Goal: Information Seeking & Learning: Compare options

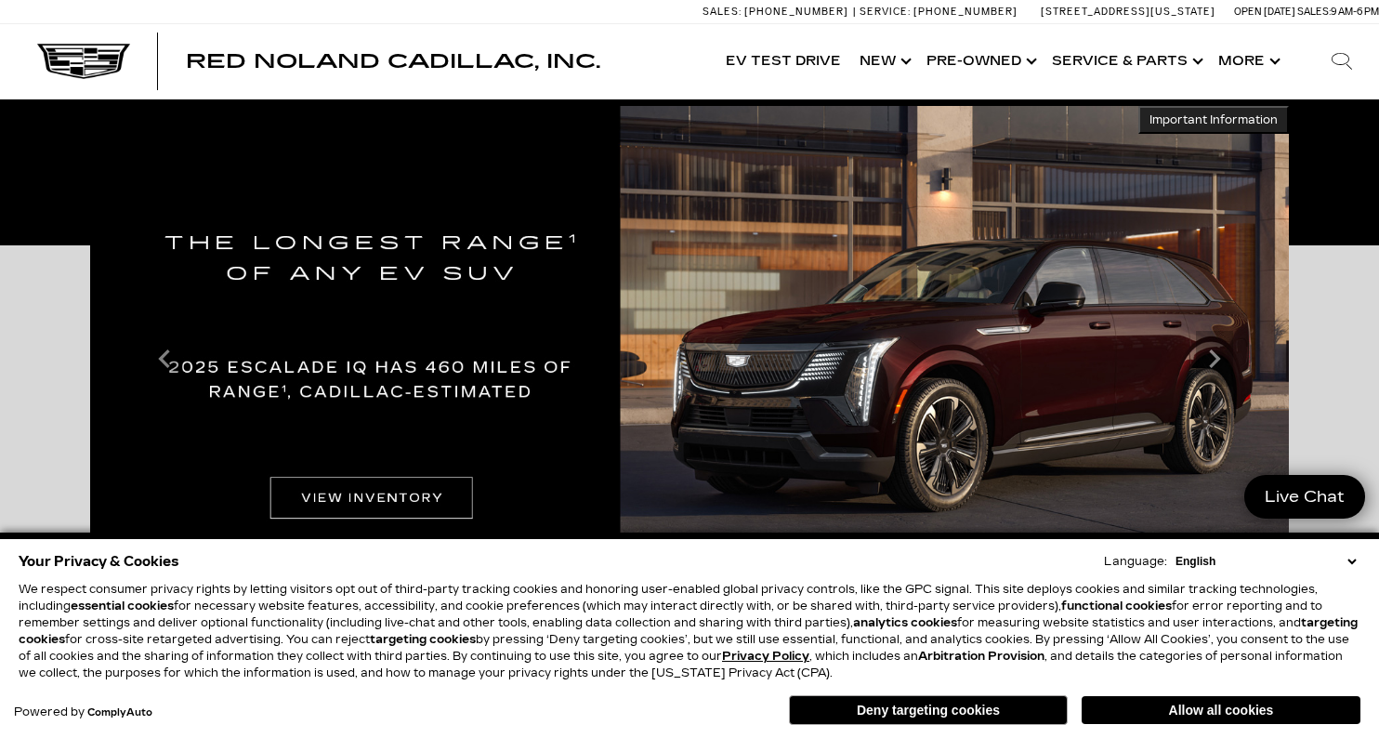
scroll to position [334, 0]
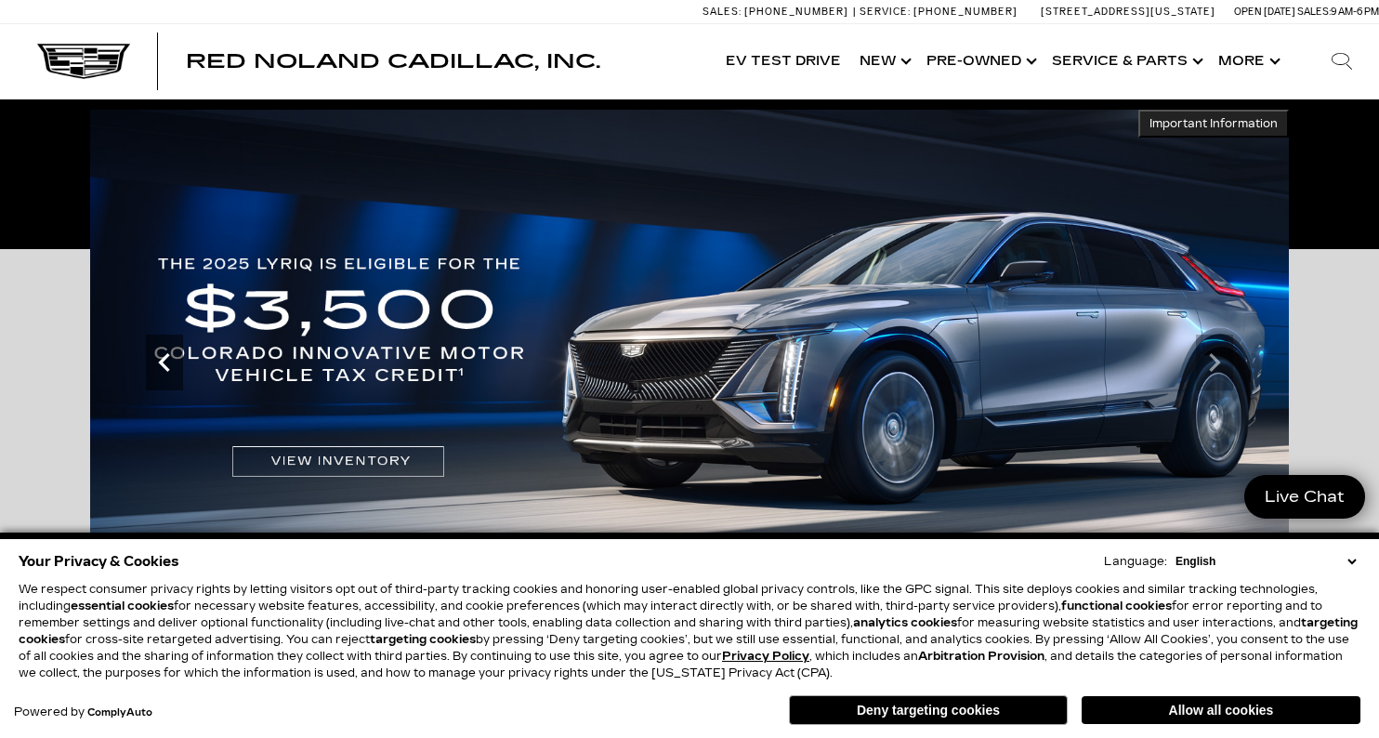
click at [163, 367] on icon "Previous" at bounding box center [164, 362] width 37 height 37
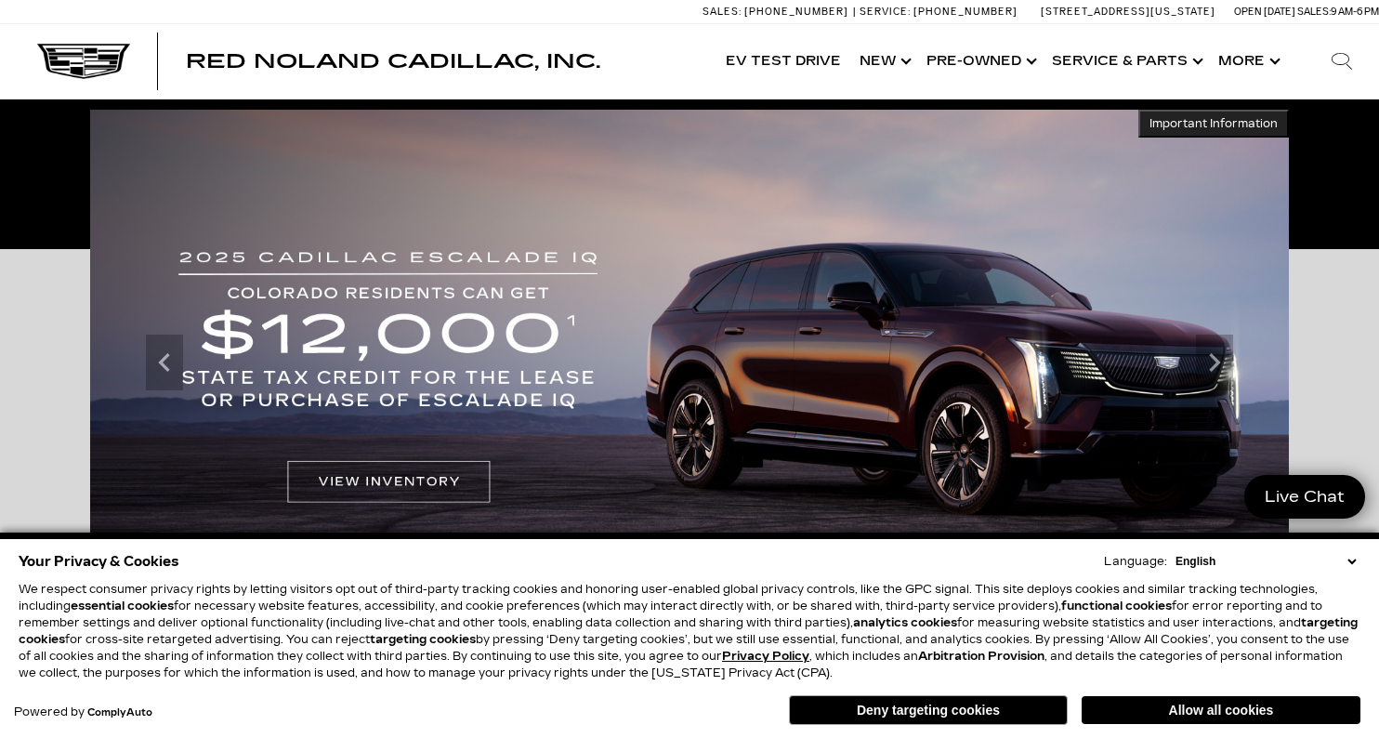
click at [464, 474] on img at bounding box center [689, 363] width 1199 height 506
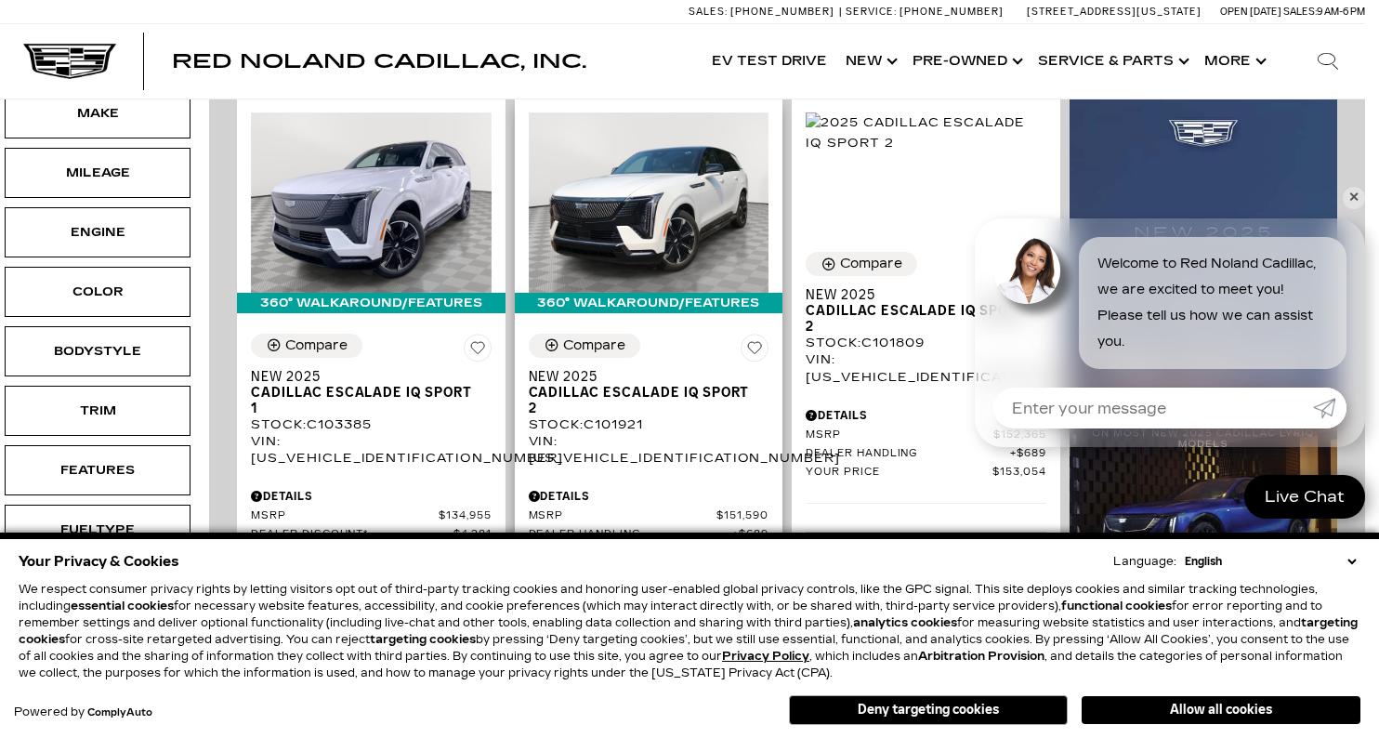
scroll to position [466, 14]
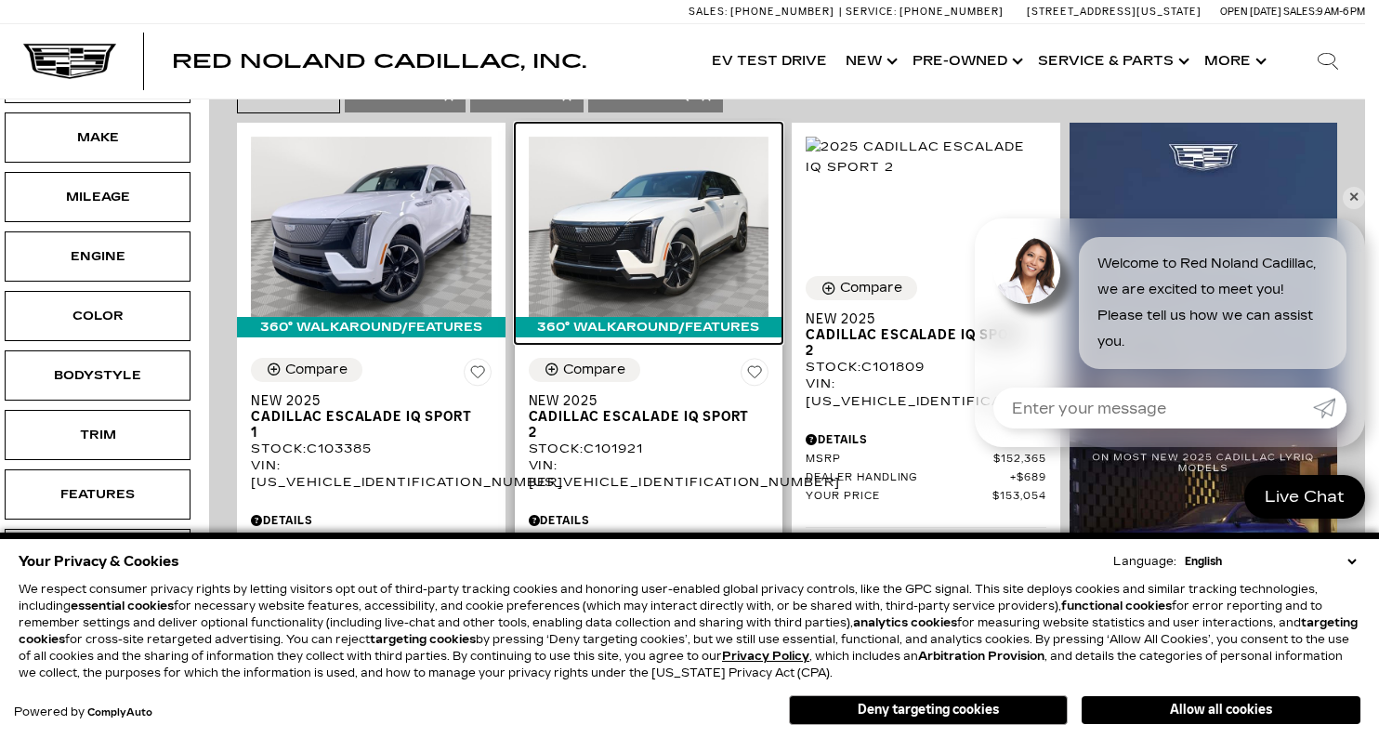
click at [664, 224] on img at bounding box center [649, 227] width 241 height 180
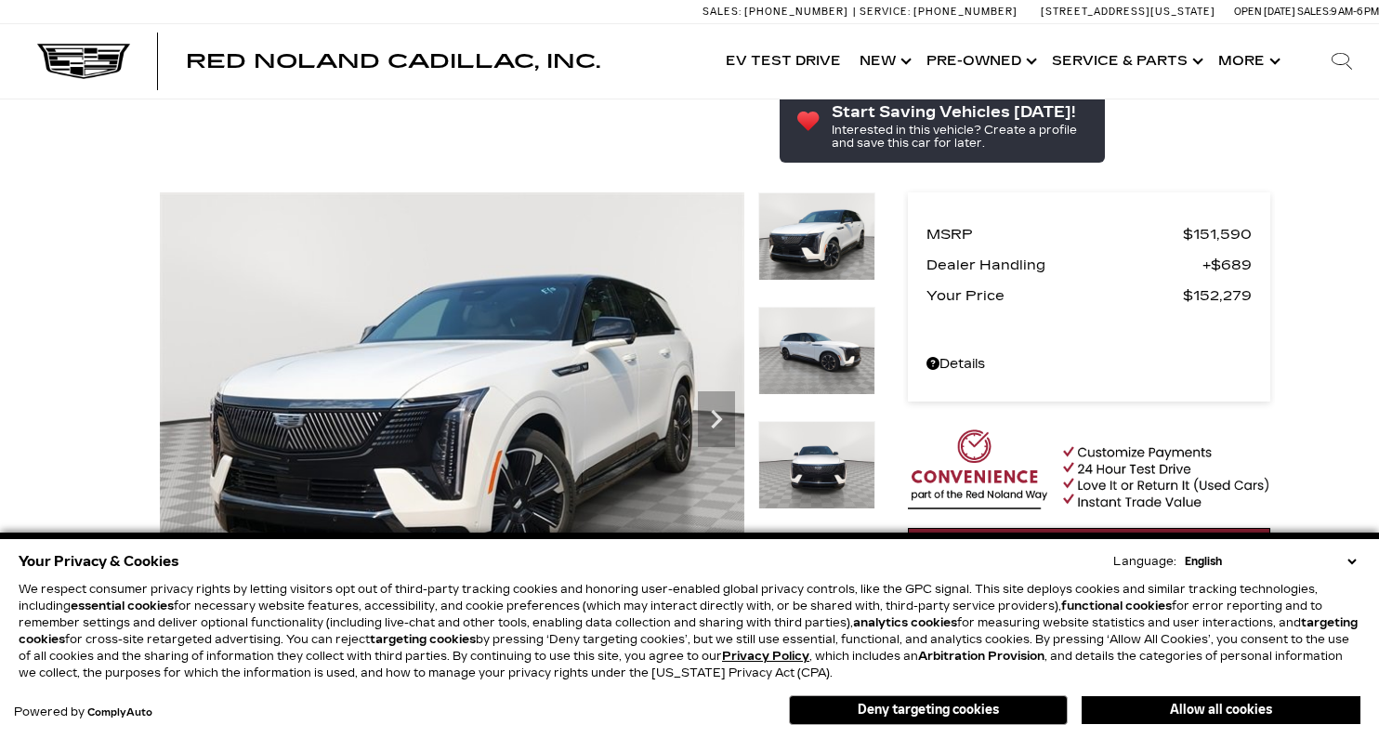
click at [796, 421] on img at bounding box center [816, 465] width 117 height 88
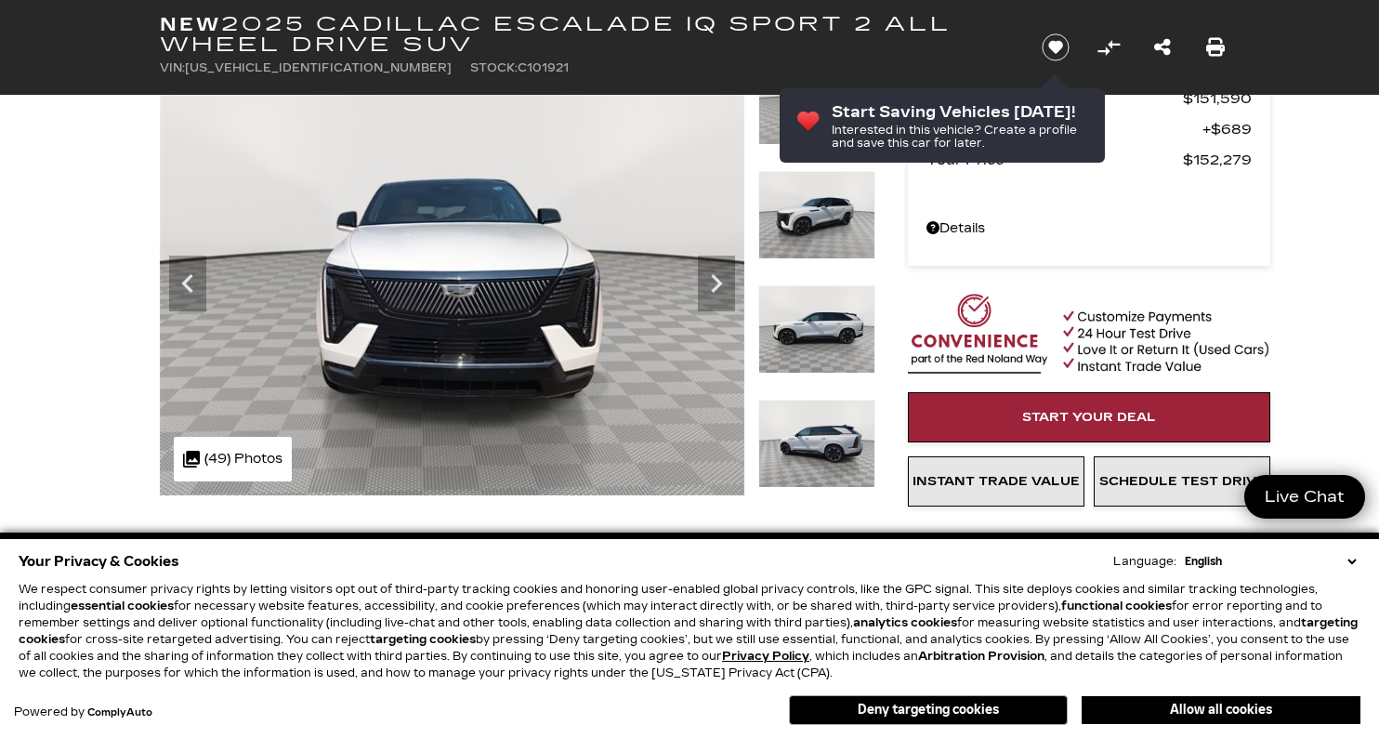
click at [832, 341] on img at bounding box center [816, 329] width 117 height 88
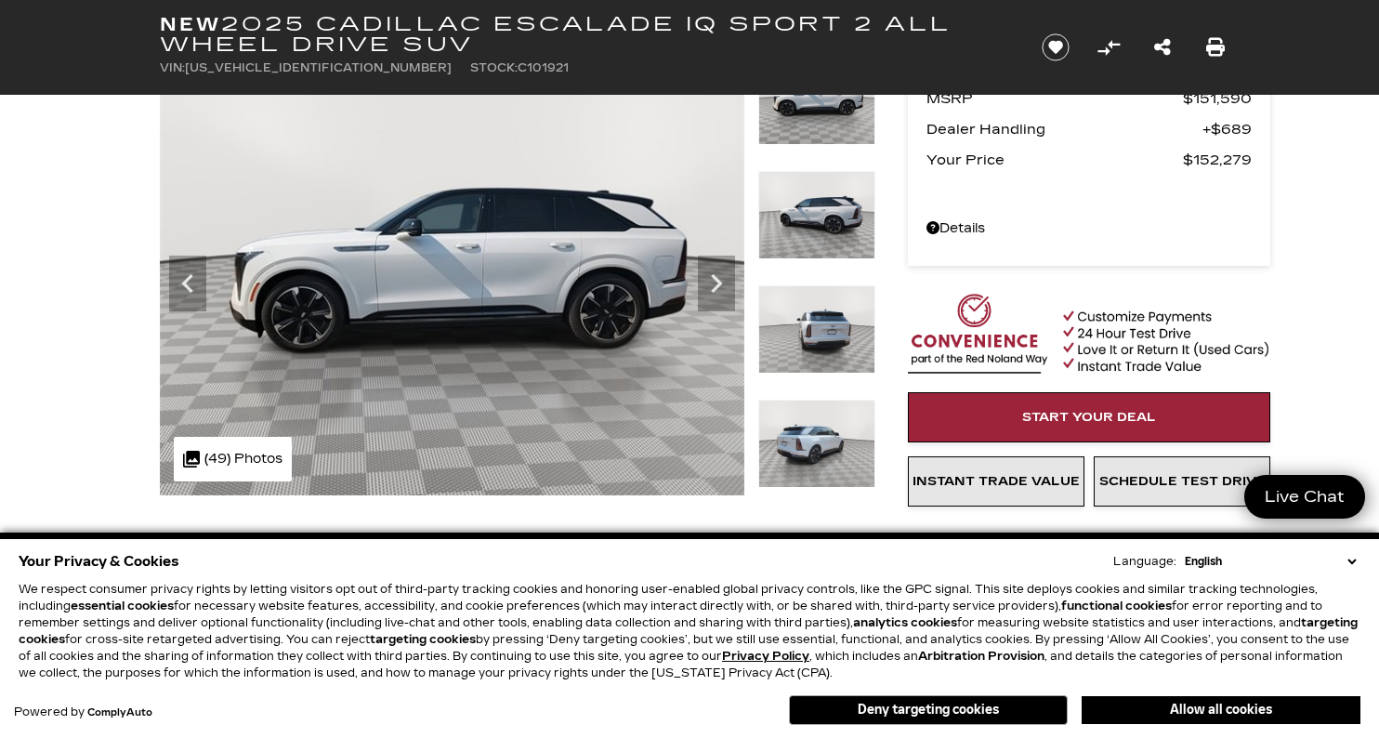
click at [833, 430] on img at bounding box center [816, 444] width 117 height 88
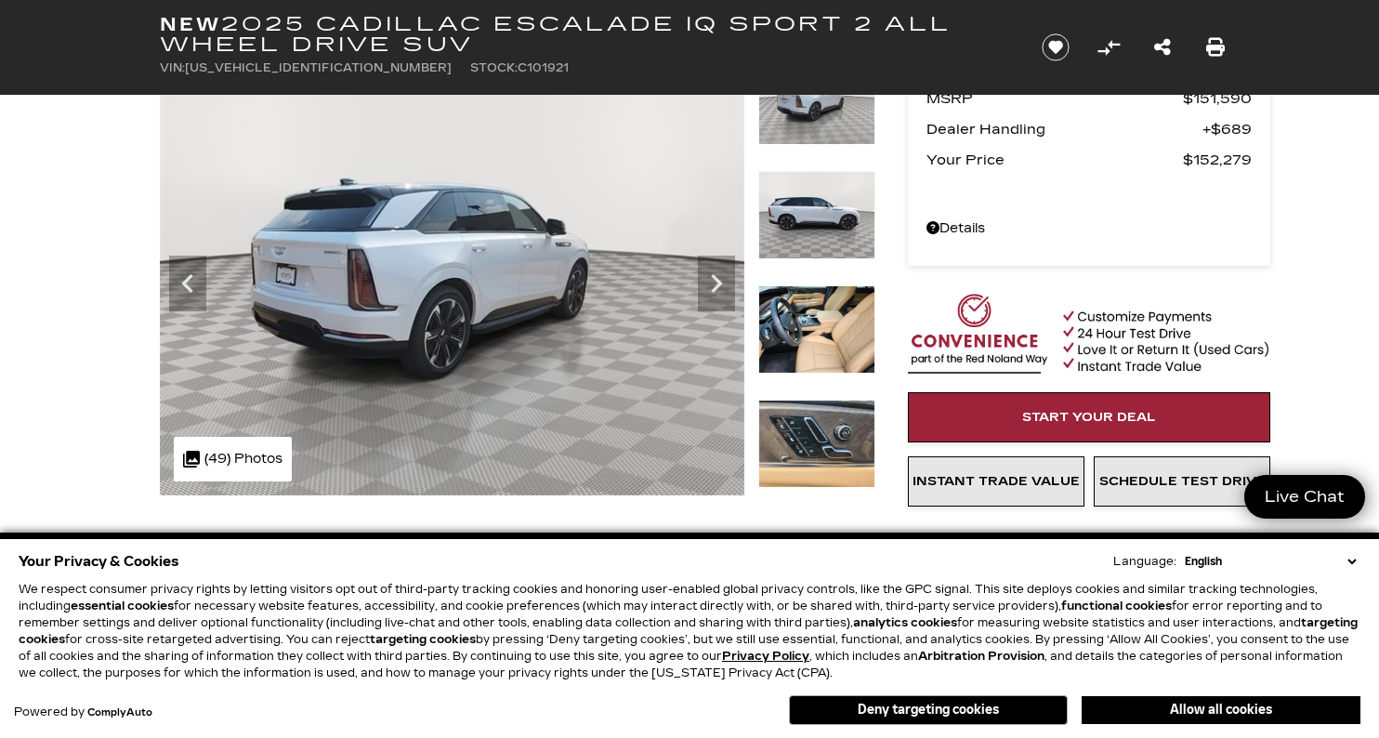
click at [829, 347] on img at bounding box center [816, 329] width 117 height 88
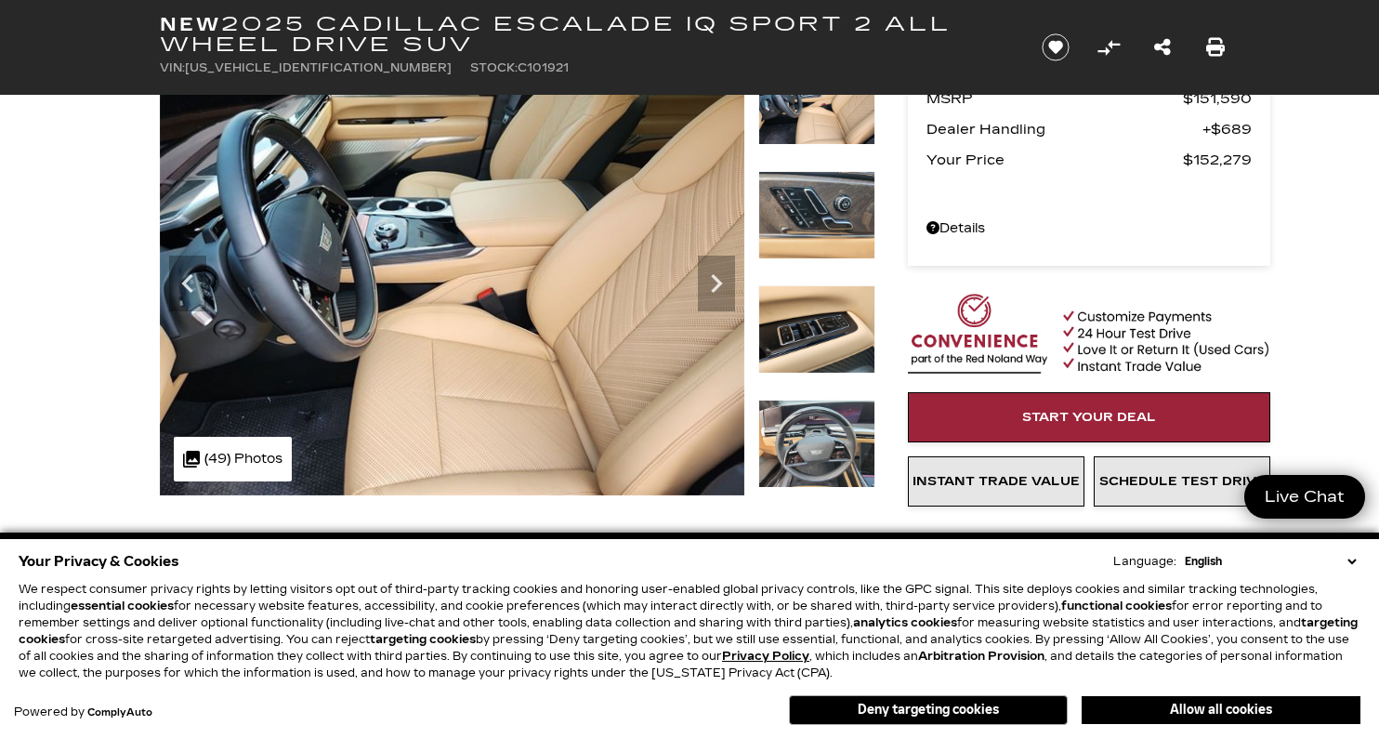
click at [817, 229] on img at bounding box center [816, 215] width 117 height 88
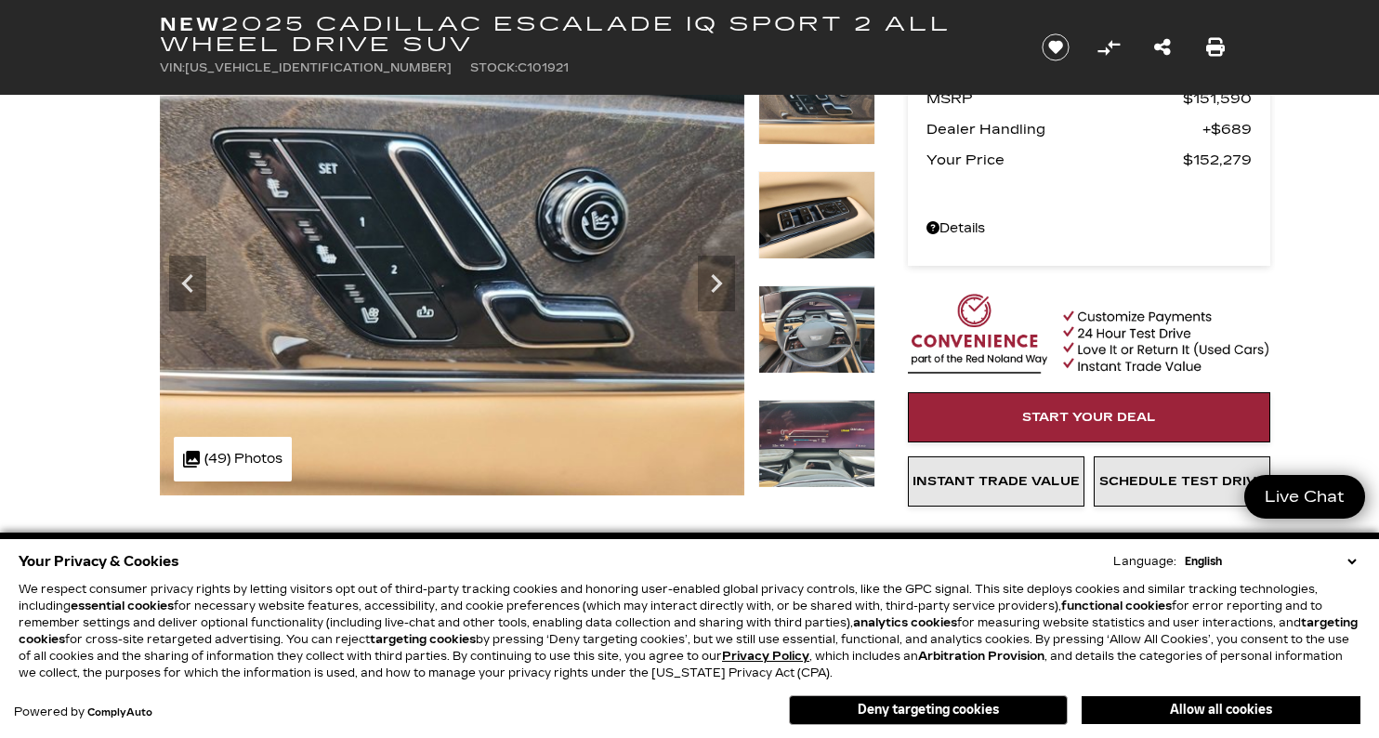
click at [827, 305] on img at bounding box center [816, 329] width 117 height 88
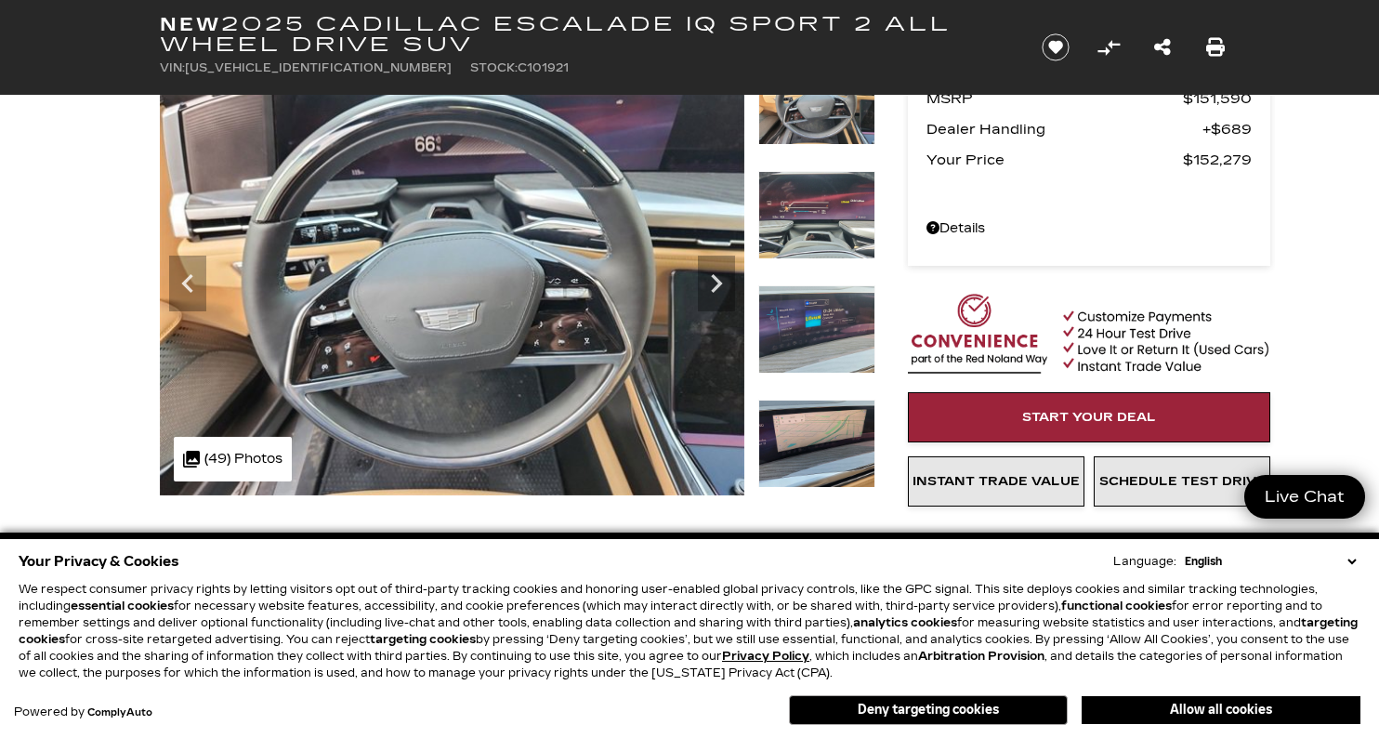
click at [830, 338] on img at bounding box center [816, 329] width 117 height 88
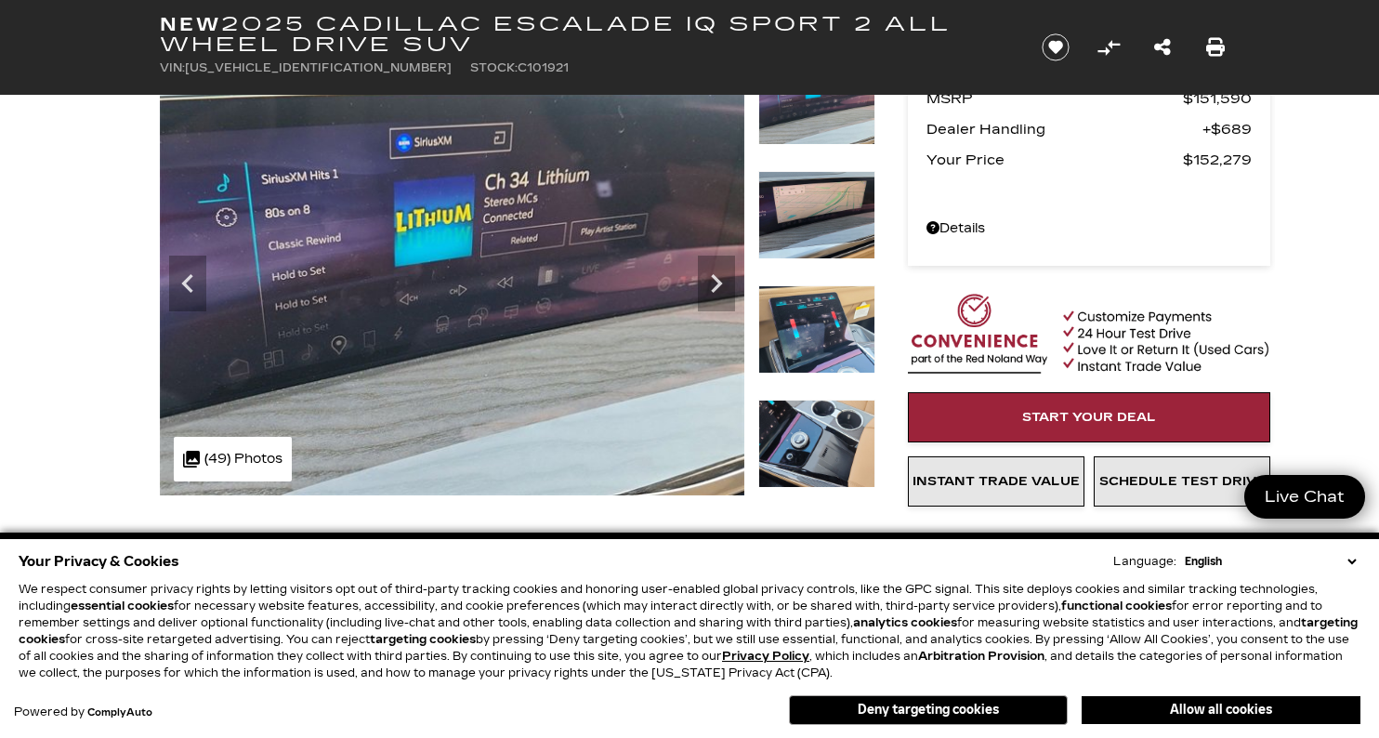
click at [821, 334] on img at bounding box center [816, 329] width 117 height 88
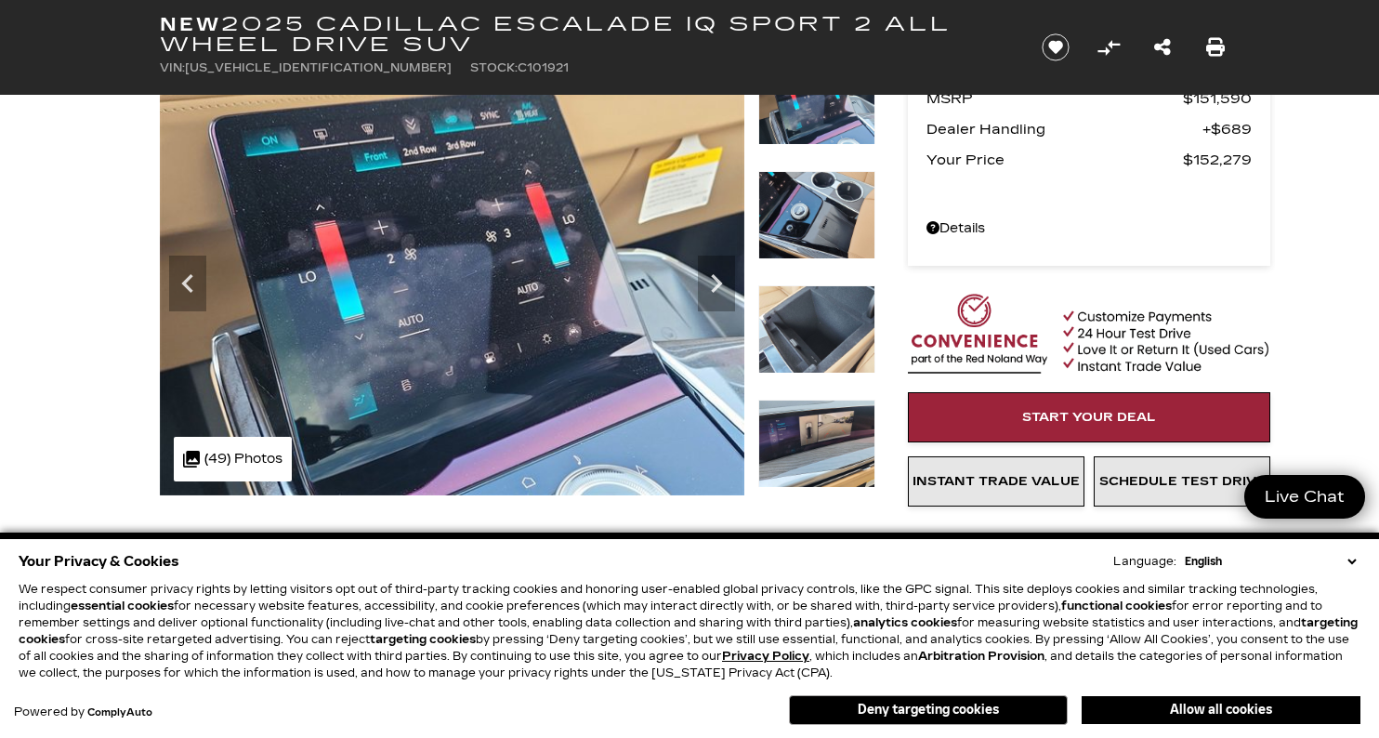
click at [831, 452] on img at bounding box center [816, 444] width 117 height 88
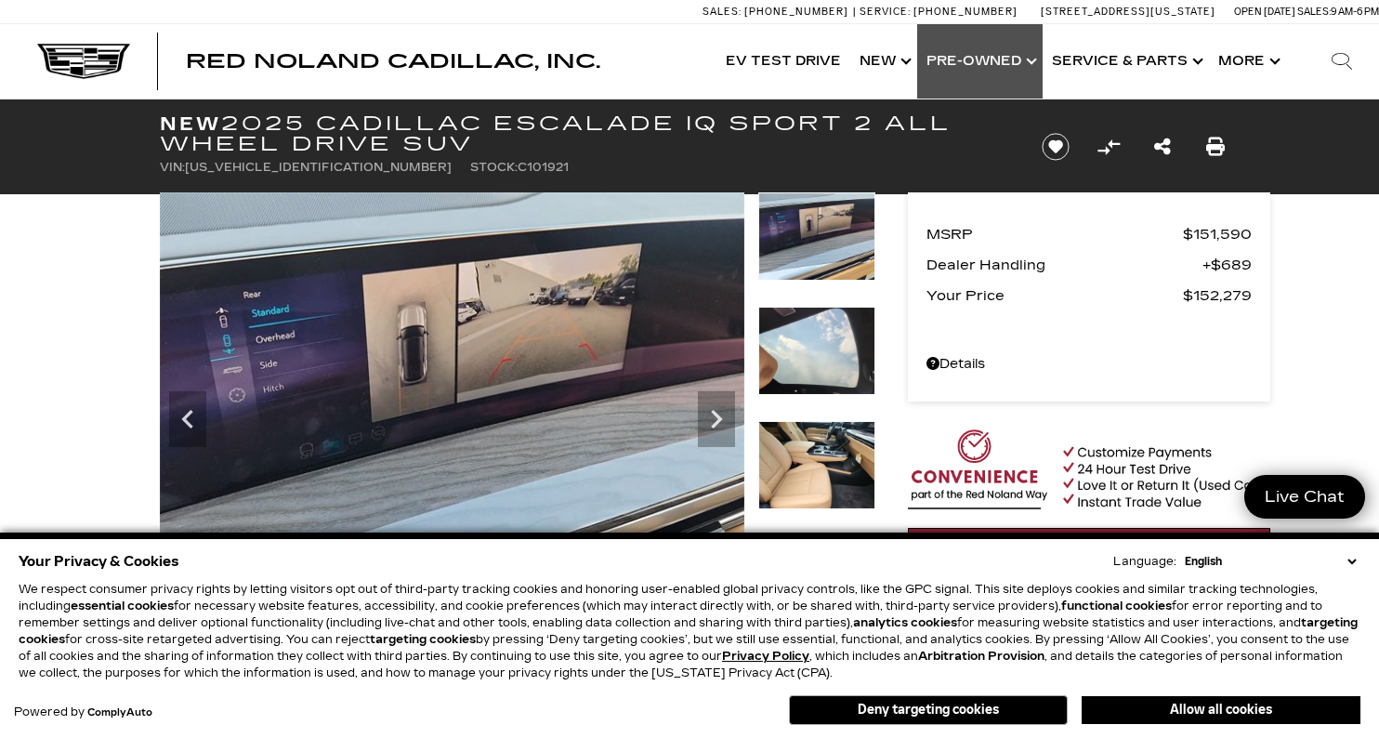
click at [948, 59] on link "Show Pre-Owned" at bounding box center [979, 61] width 125 height 74
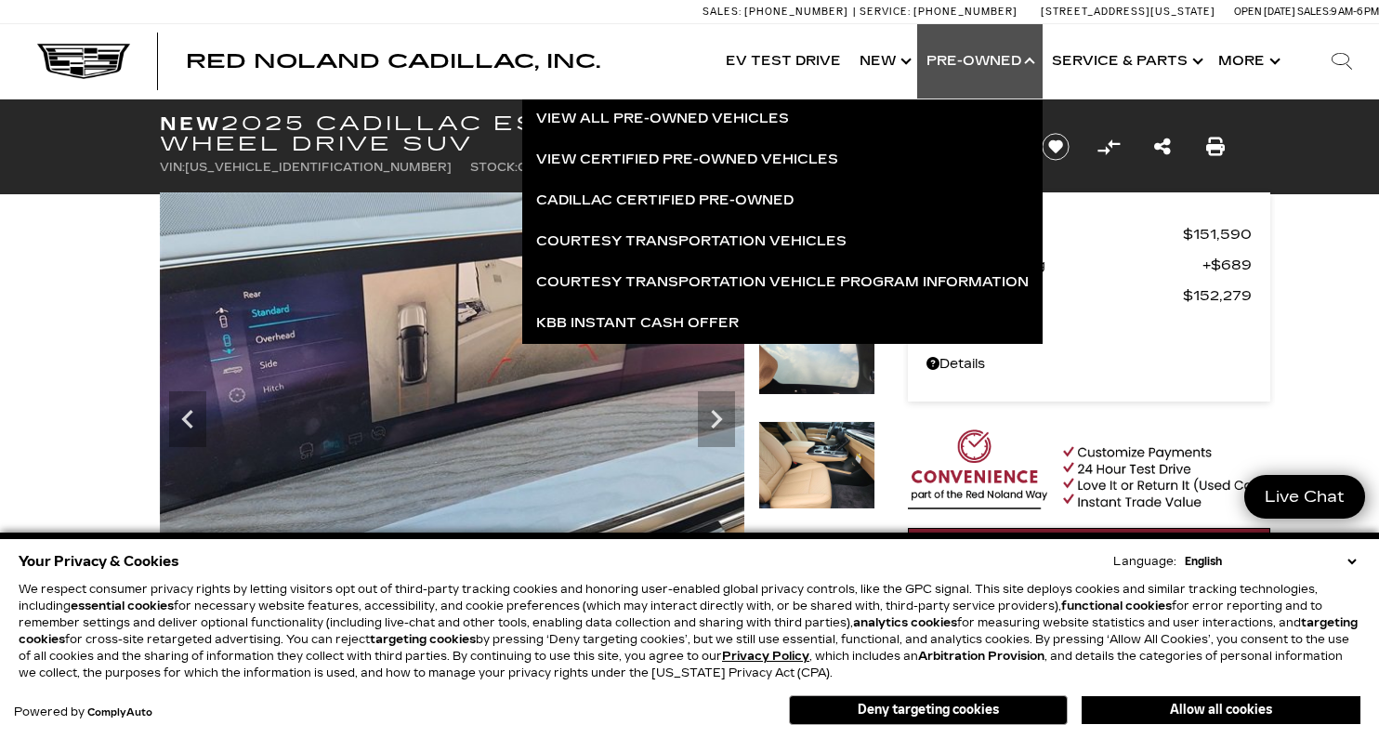
click at [1145, 234] on span "MSRP" at bounding box center [1054, 234] width 256 height 26
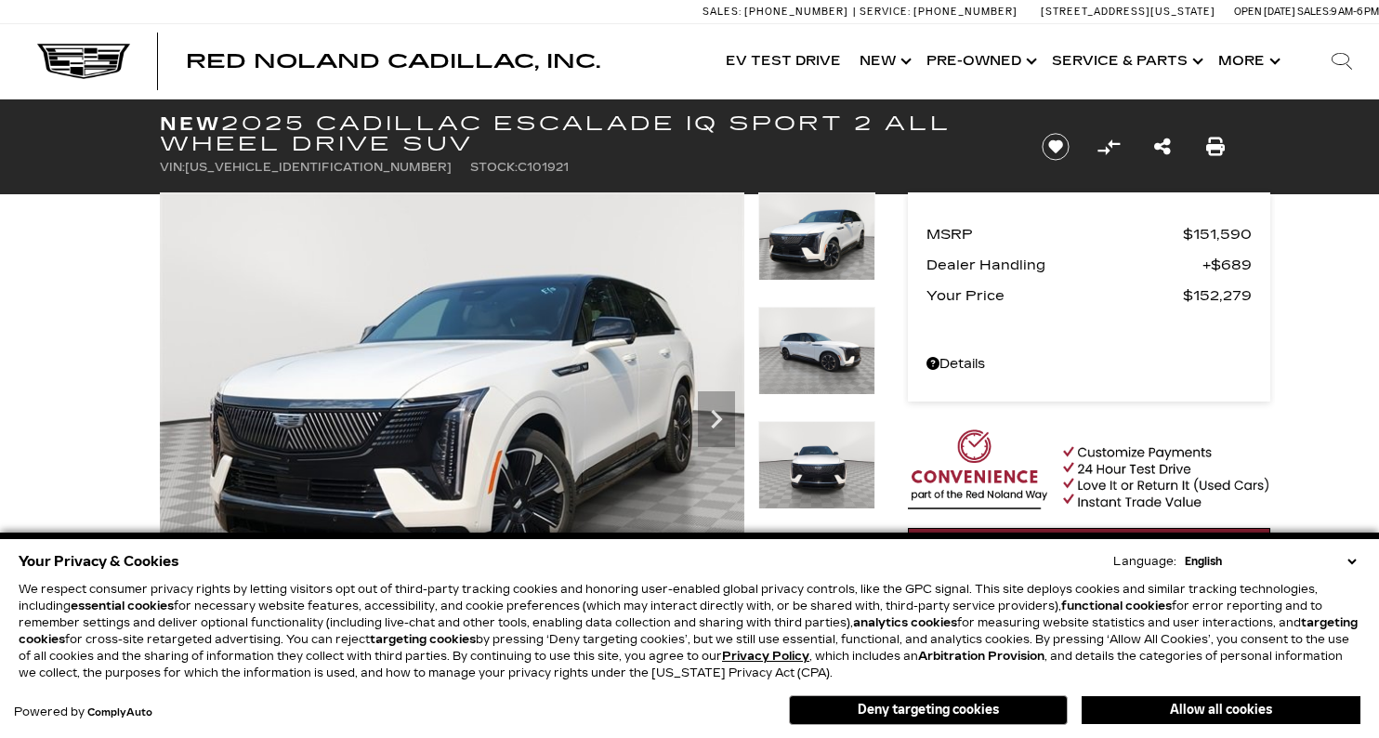
click at [984, 55] on link "Show Pre-Owned" at bounding box center [979, 61] width 125 height 74
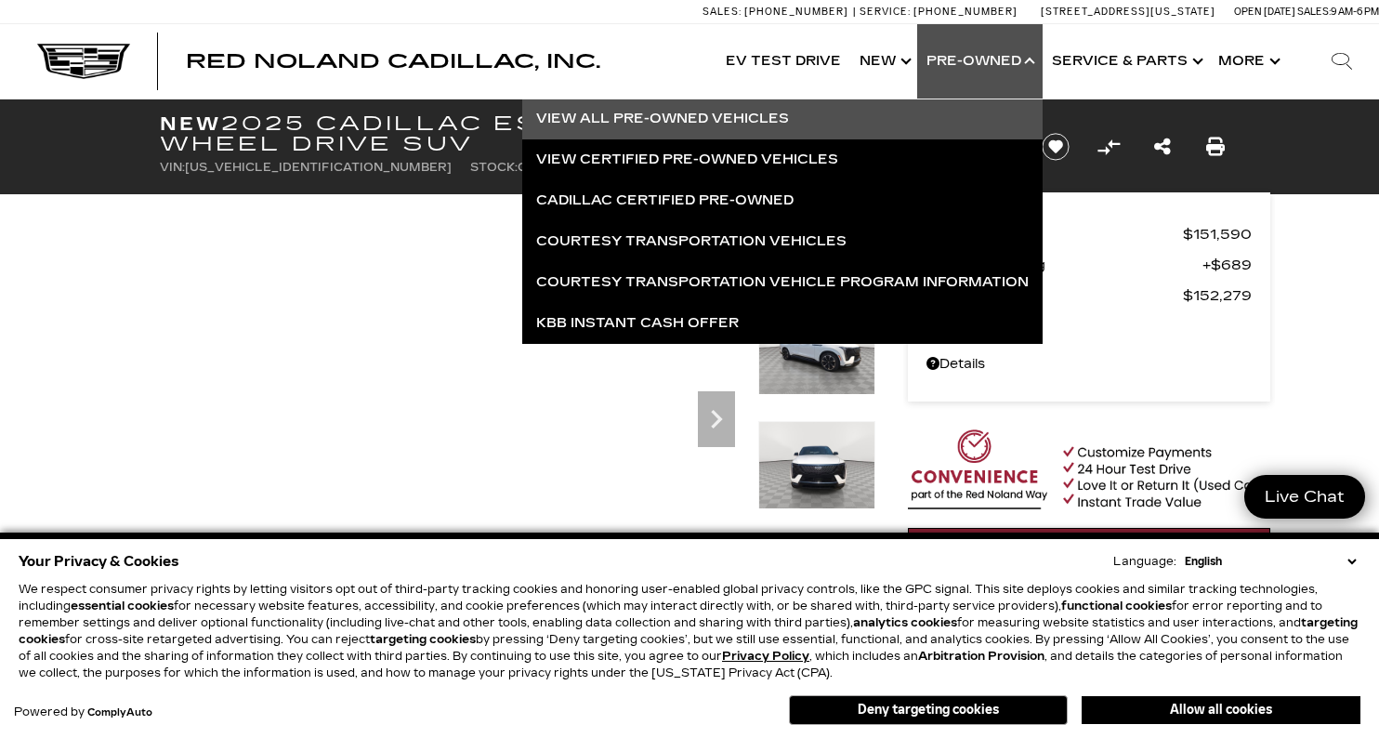
click at [807, 113] on link "View All Pre-Owned Vehicles" at bounding box center [782, 118] width 520 height 41
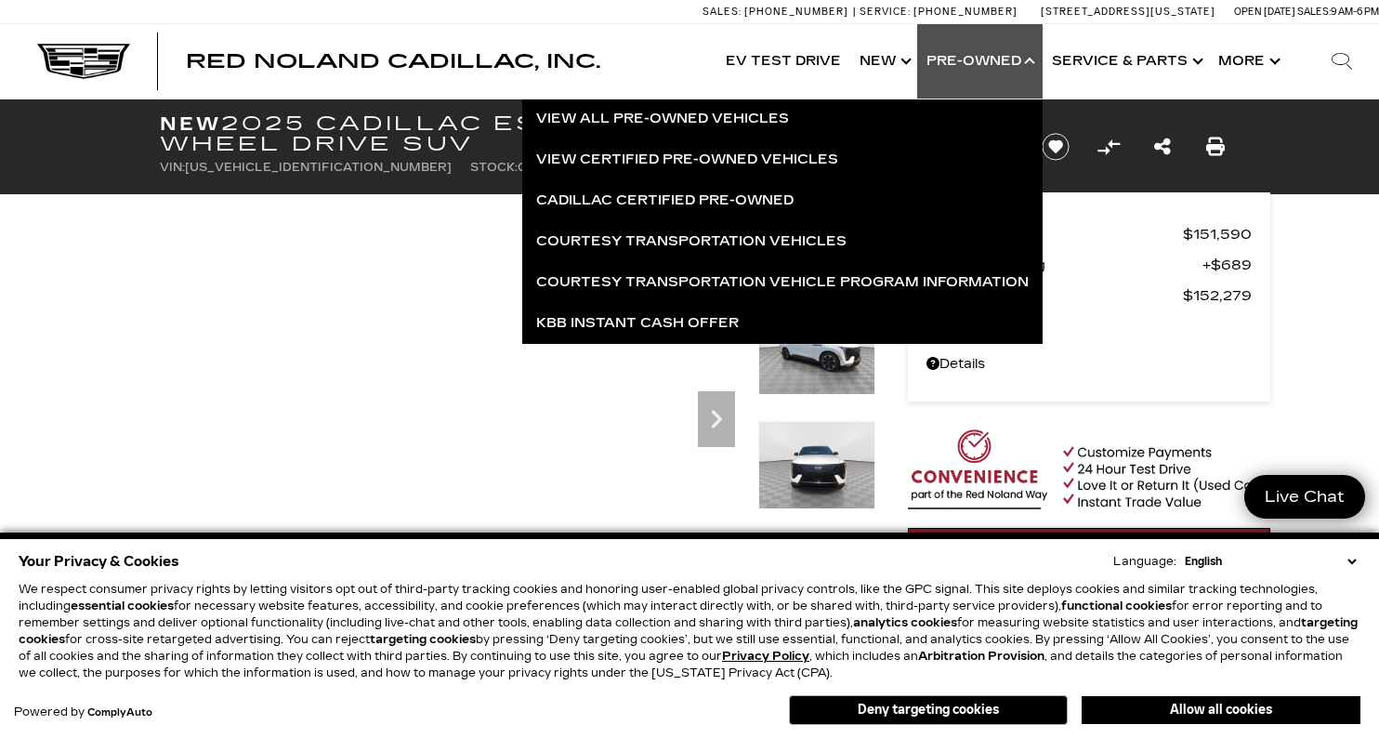
click at [1338, 59] on icon "Search" at bounding box center [1342, 61] width 22 height 22
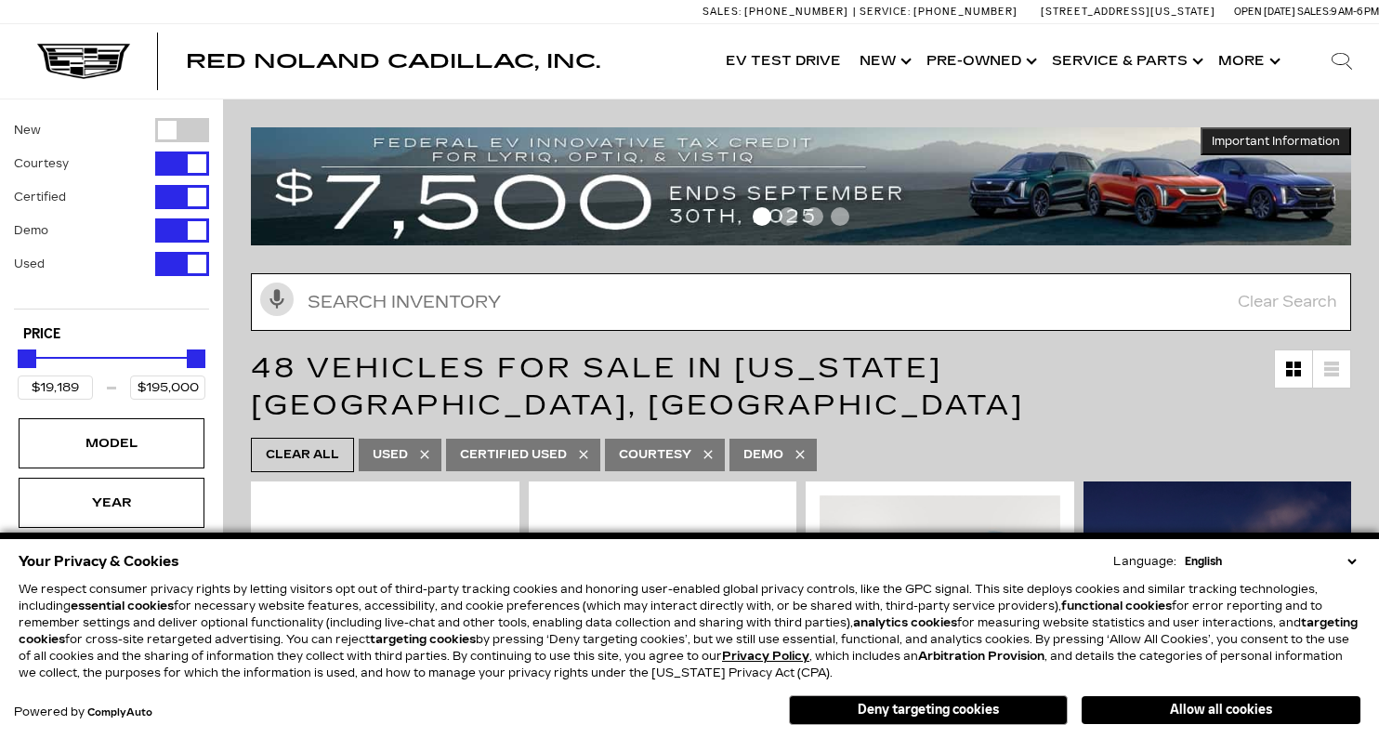
click at [769, 295] on input "text" at bounding box center [801, 302] width 1100 height 58
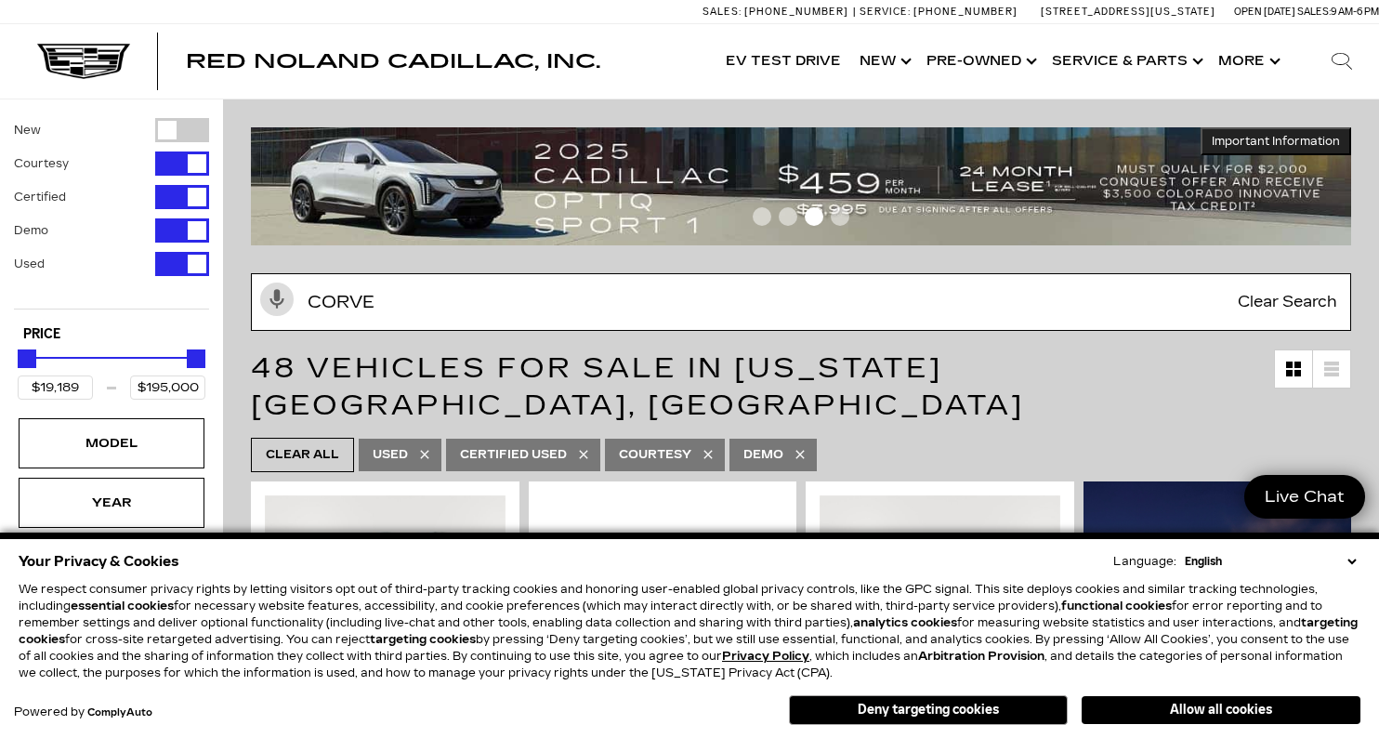
type input "corvet"
type input "$61,689"
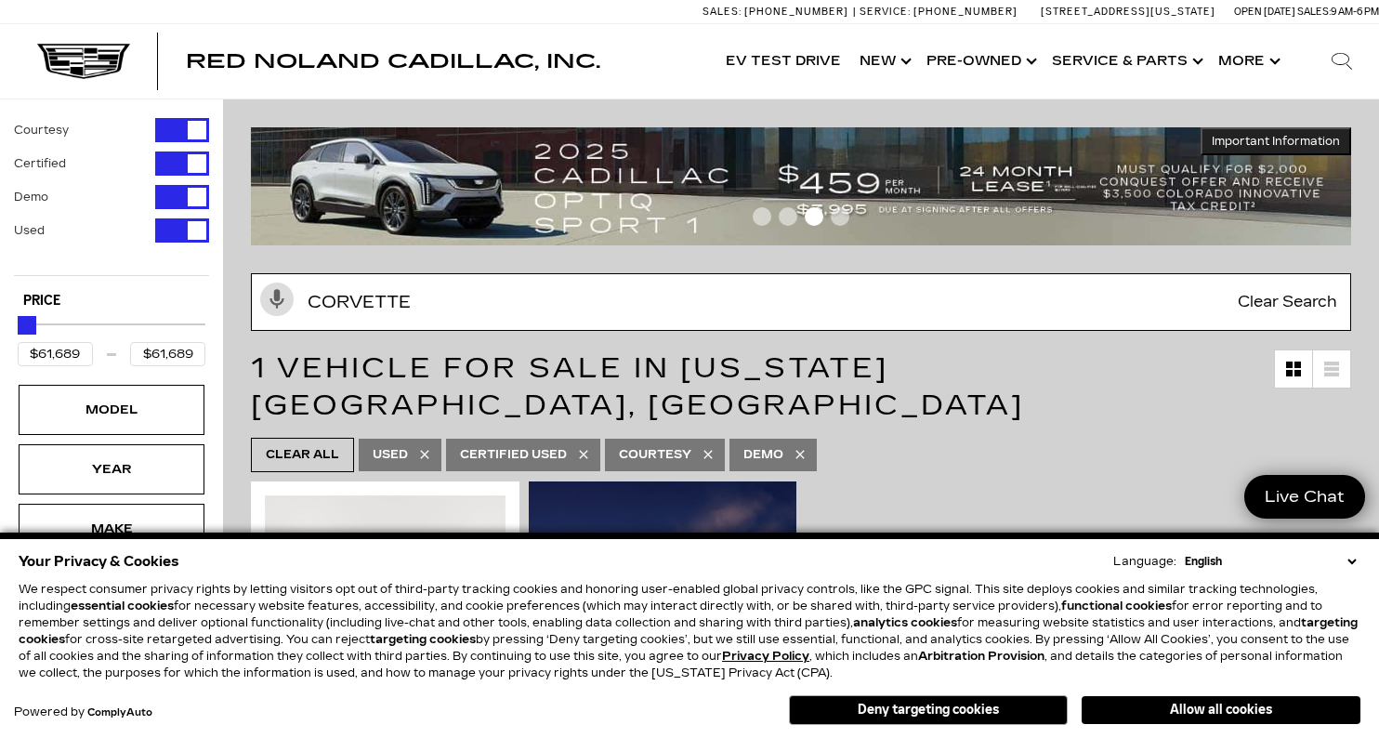
type input "corvette"
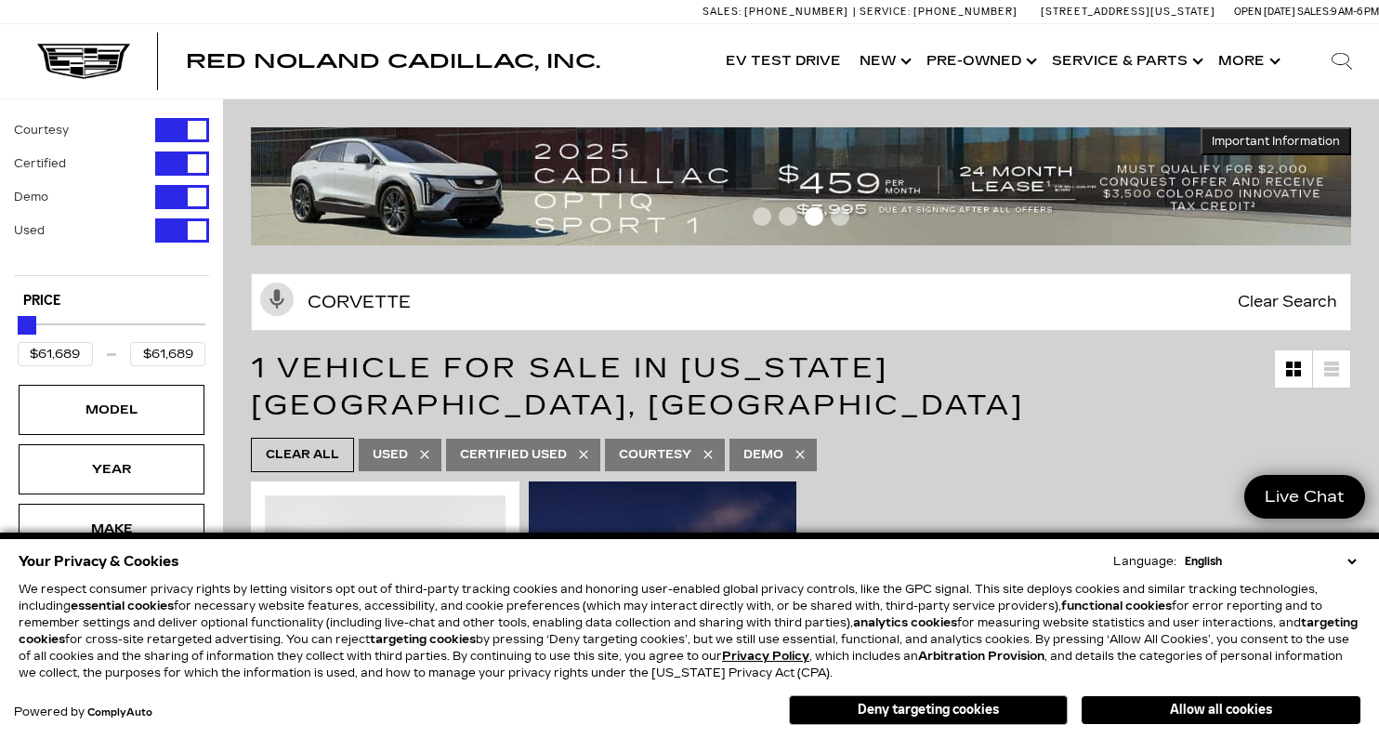
click at [1221, 710] on button "Allow all cookies" at bounding box center [1221, 710] width 279 height 28
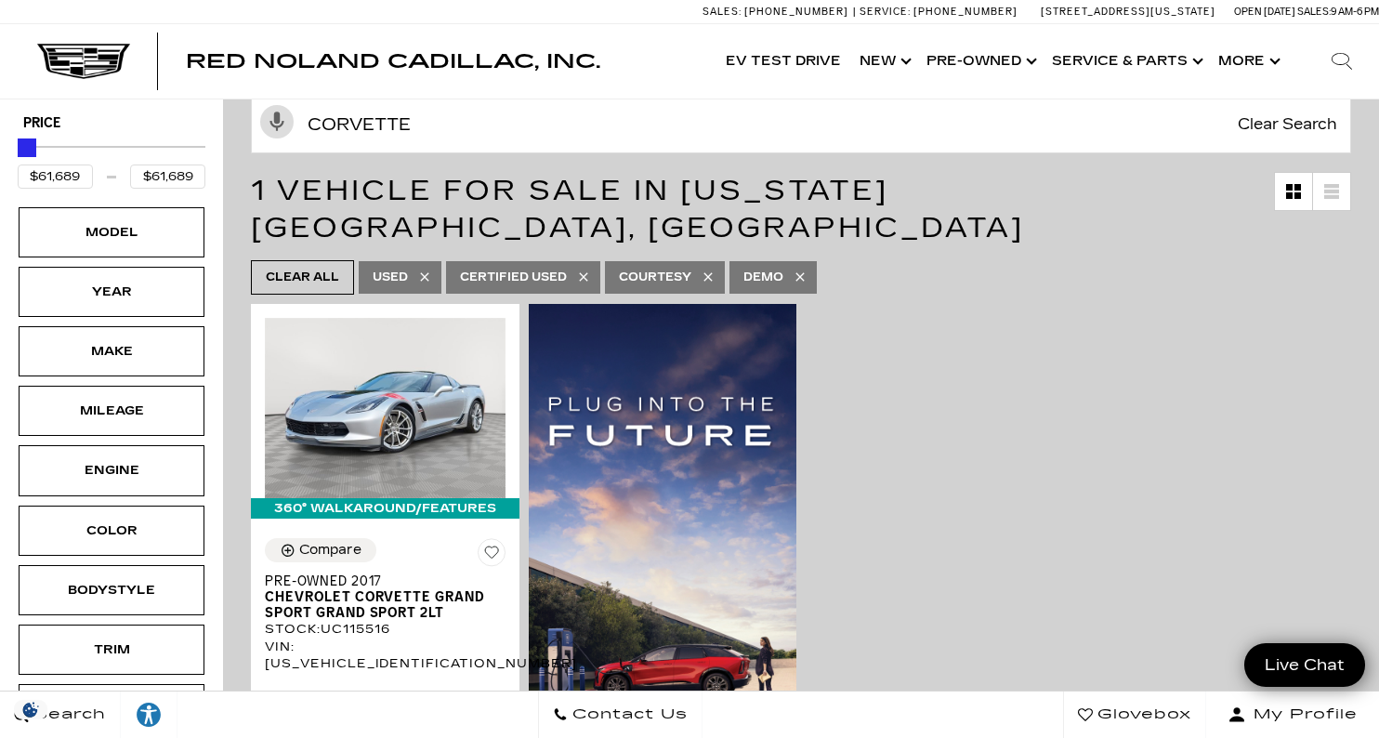
scroll to position [203, 0]
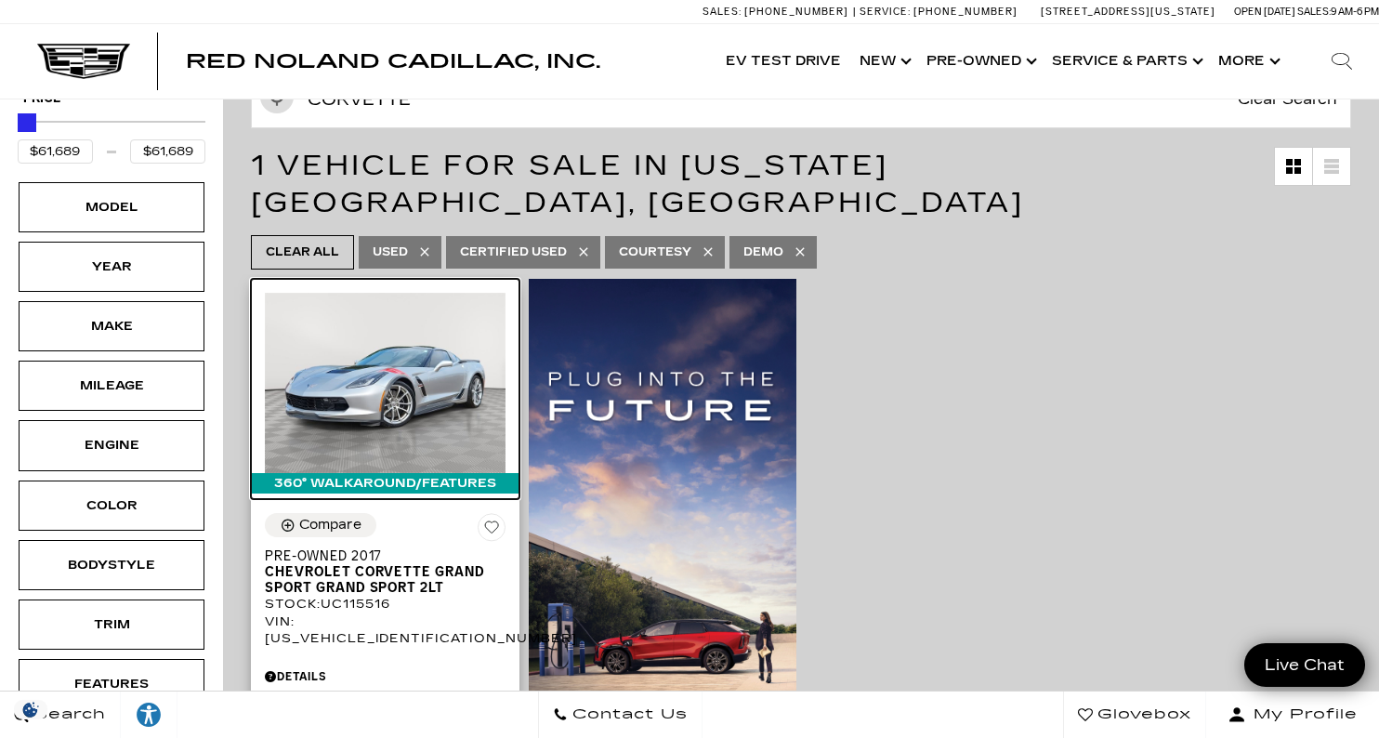
click at [387, 375] on img at bounding box center [385, 383] width 241 height 180
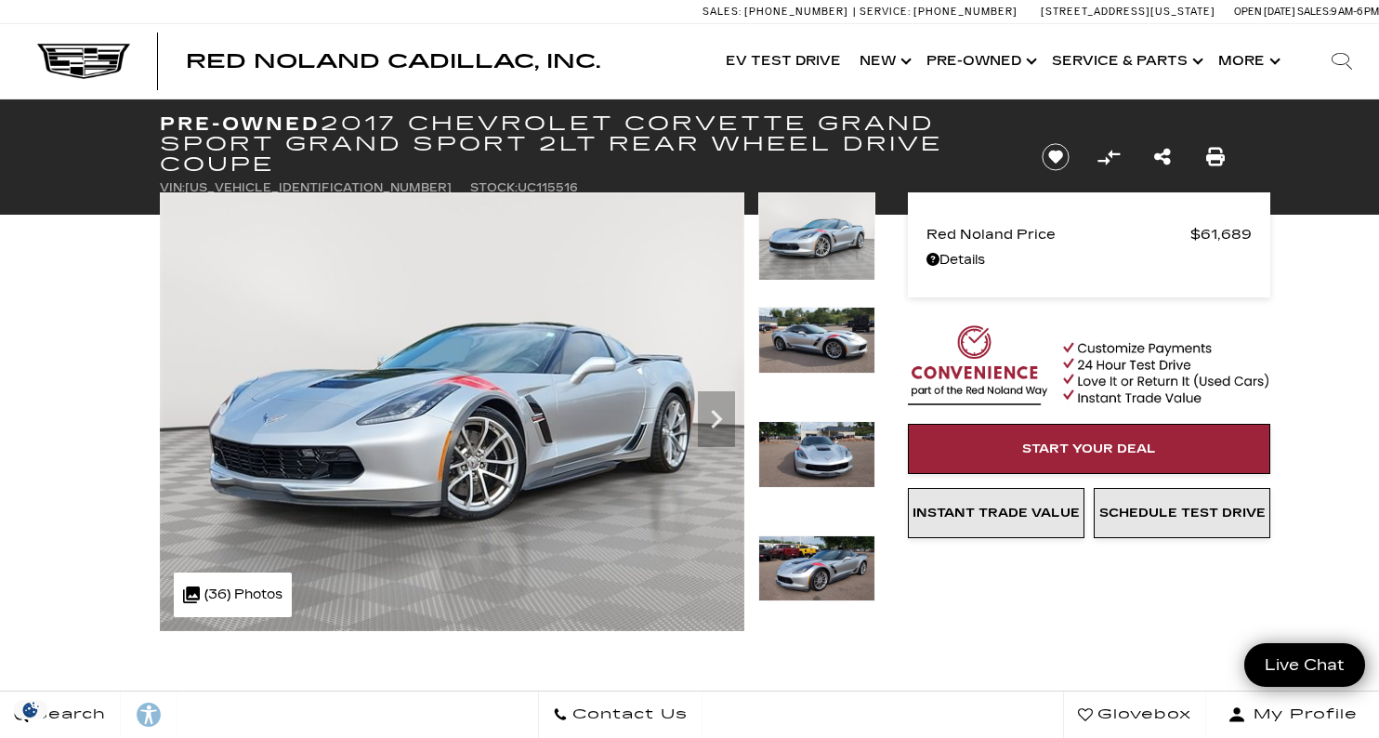
click at [826, 326] on img at bounding box center [816, 340] width 117 height 67
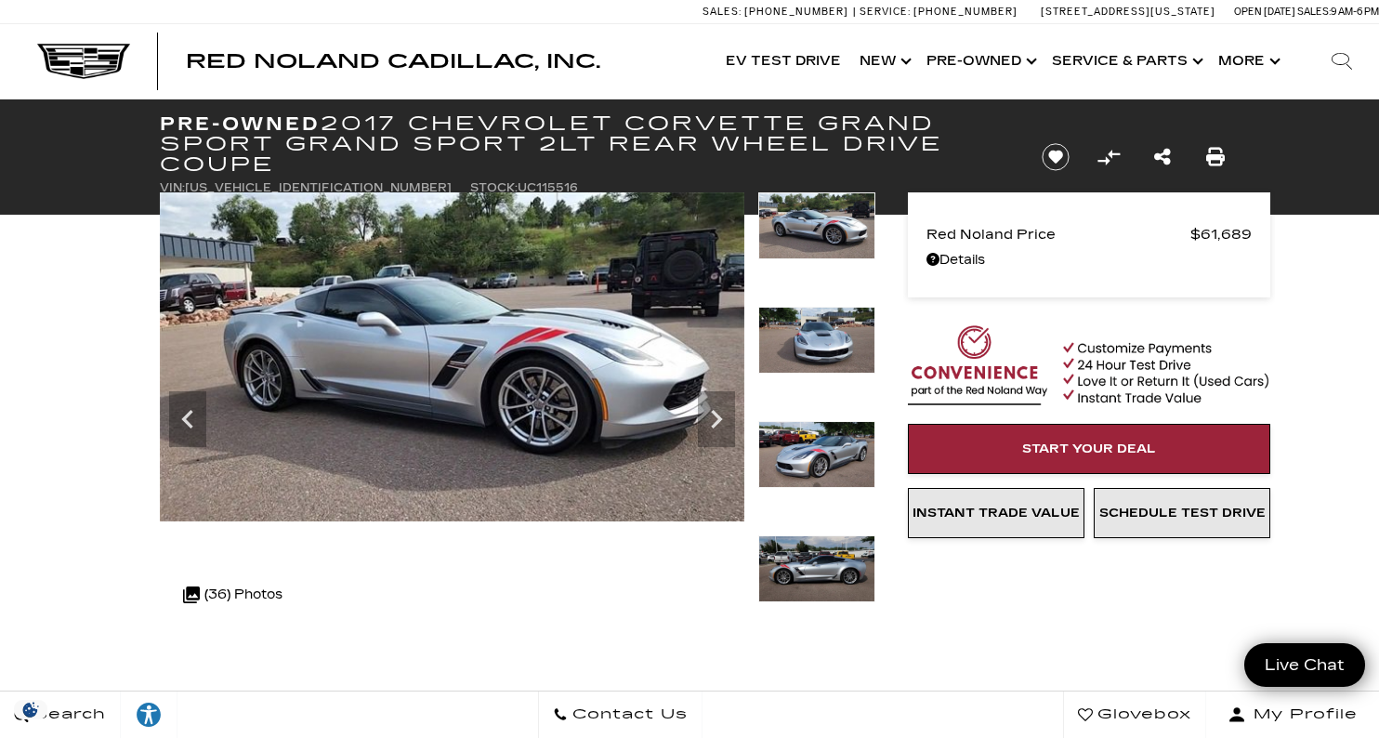
click at [829, 474] on img at bounding box center [816, 454] width 117 height 67
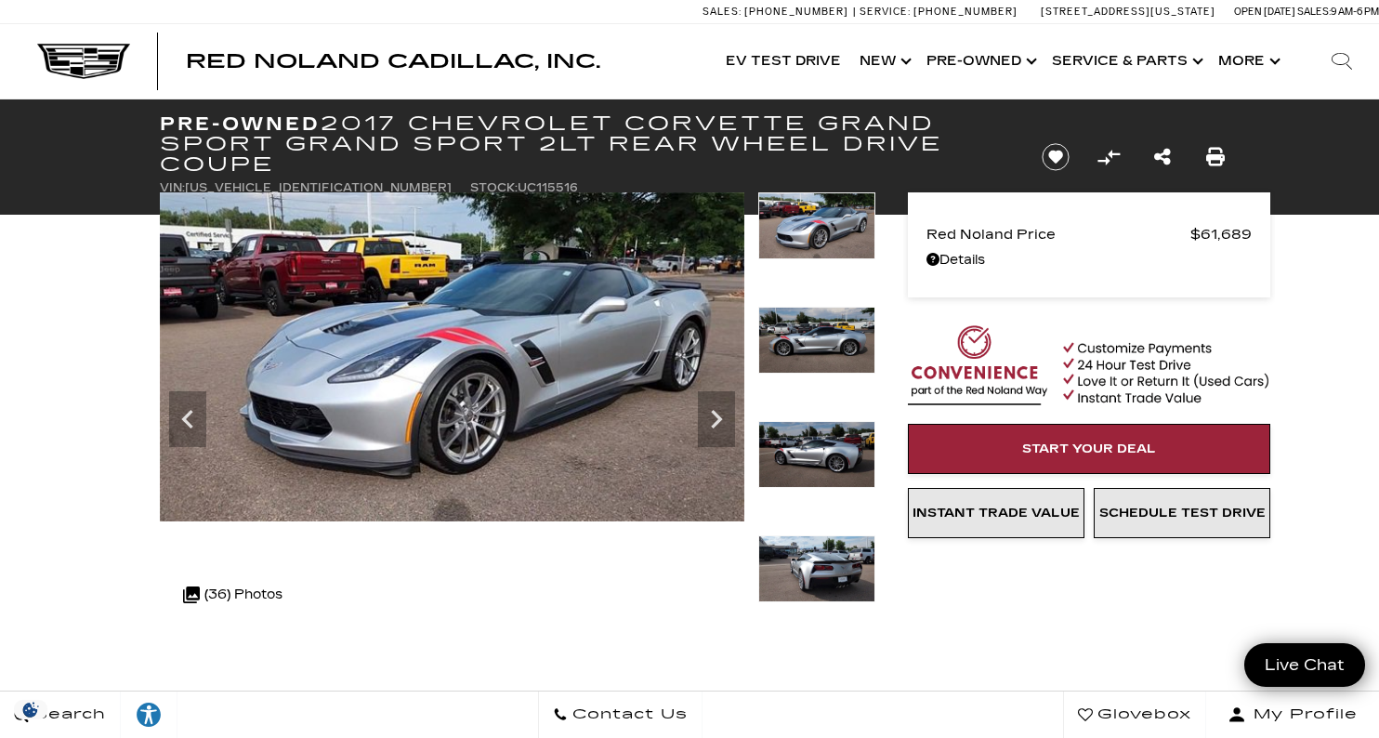
click at [829, 474] on img at bounding box center [816, 454] width 117 height 67
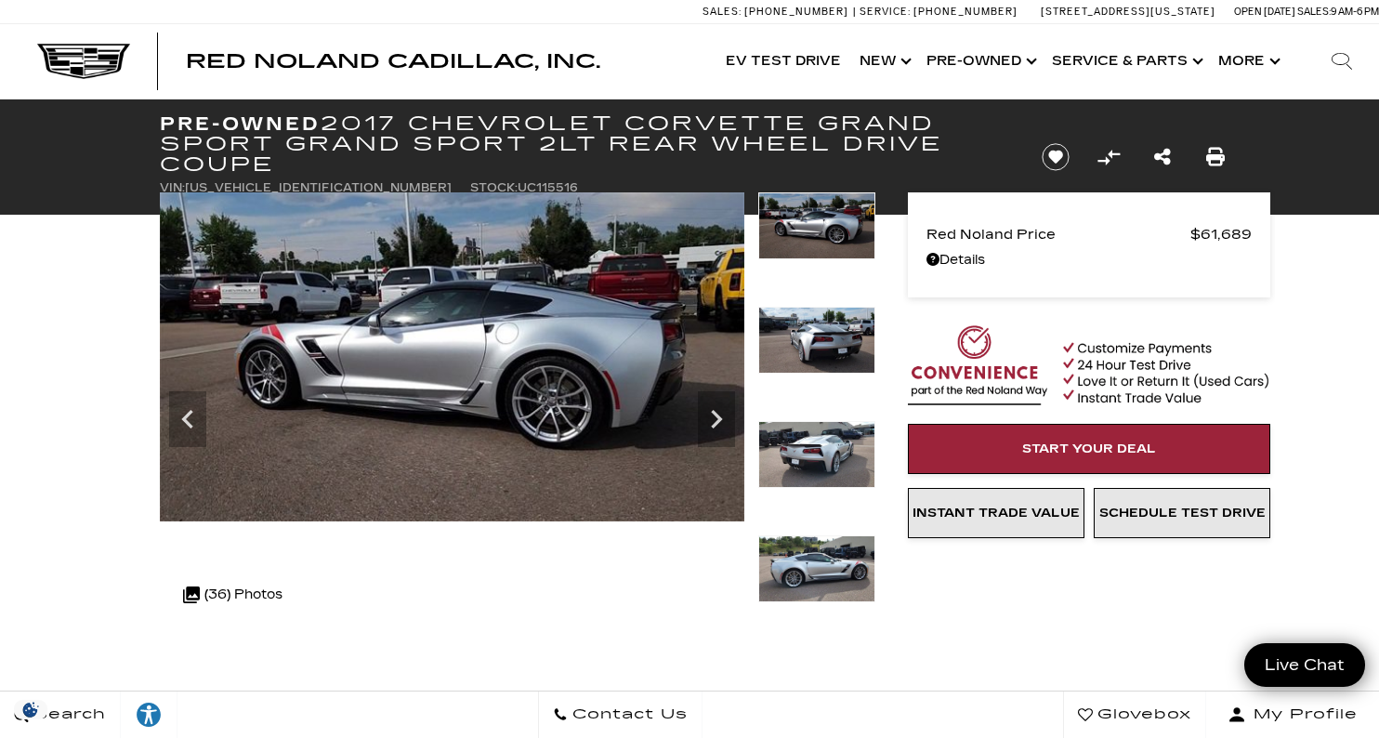
click at [1342, 61] on icon "Search" at bounding box center [1342, 61] width 22 height 22
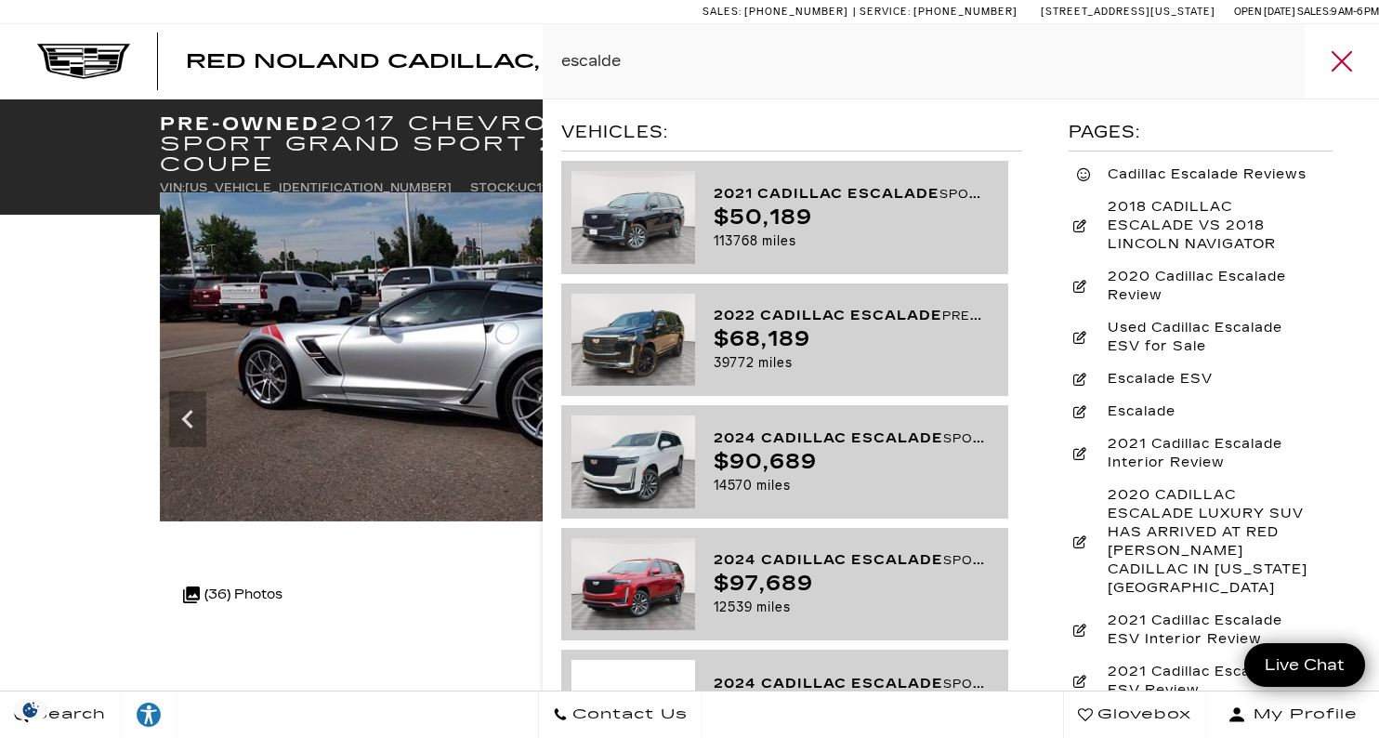
type input "escalde"
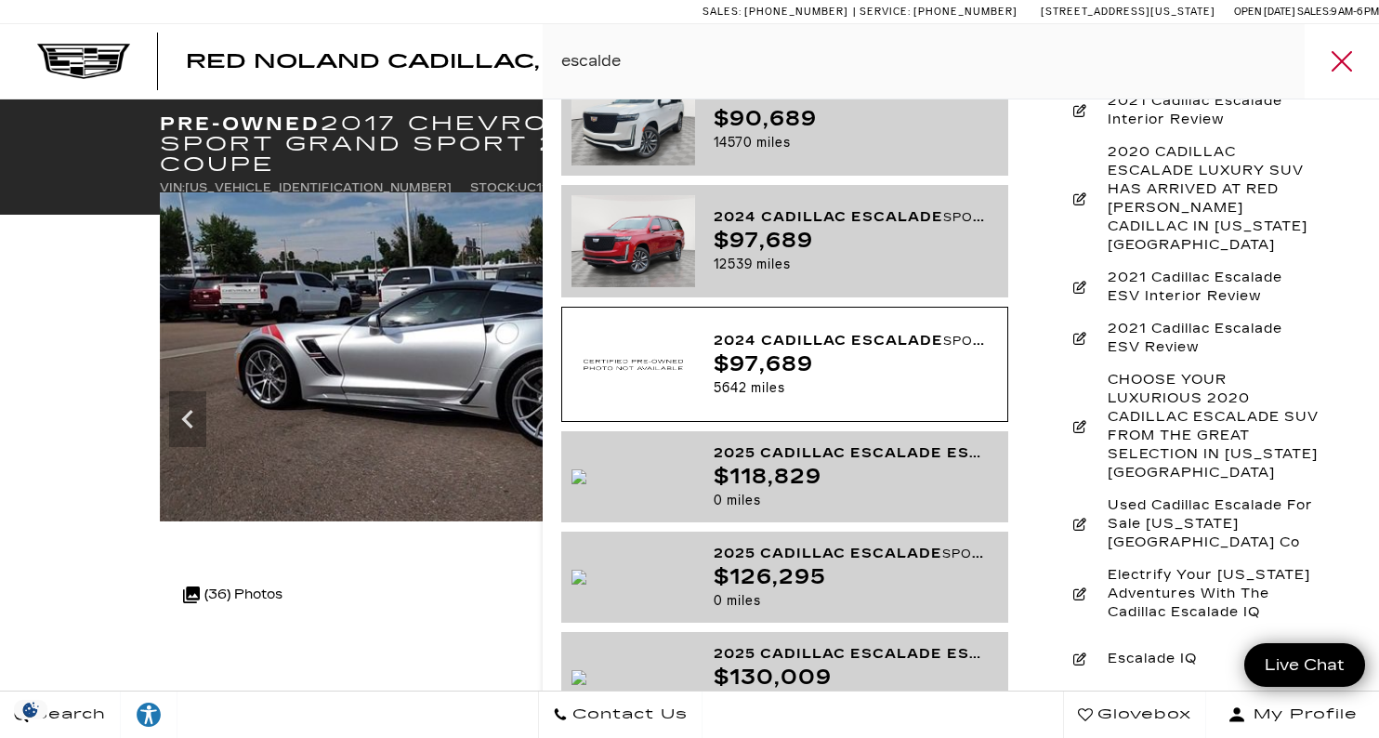
scroll to position [336, 0]
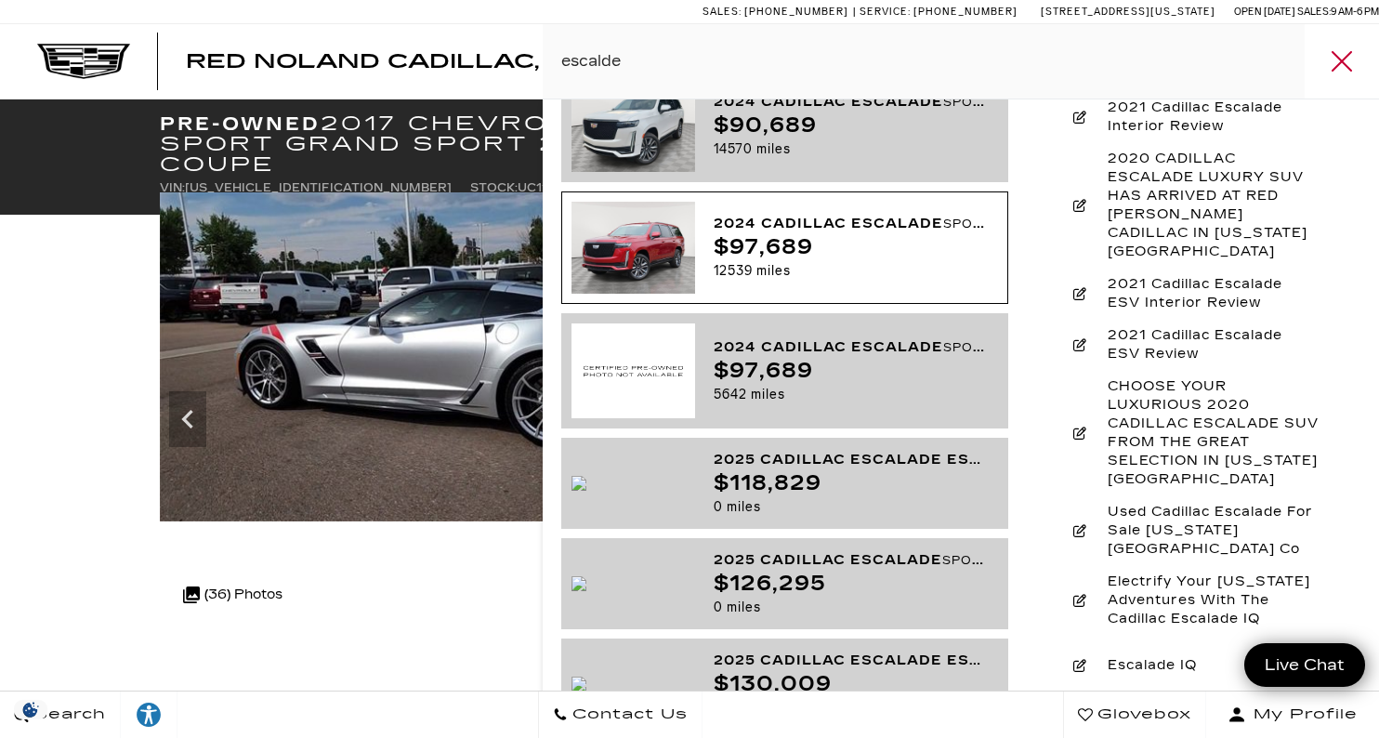
click at [951, 259] on div "12539 miles" at bounding box center [849, 270] width 270 height 23
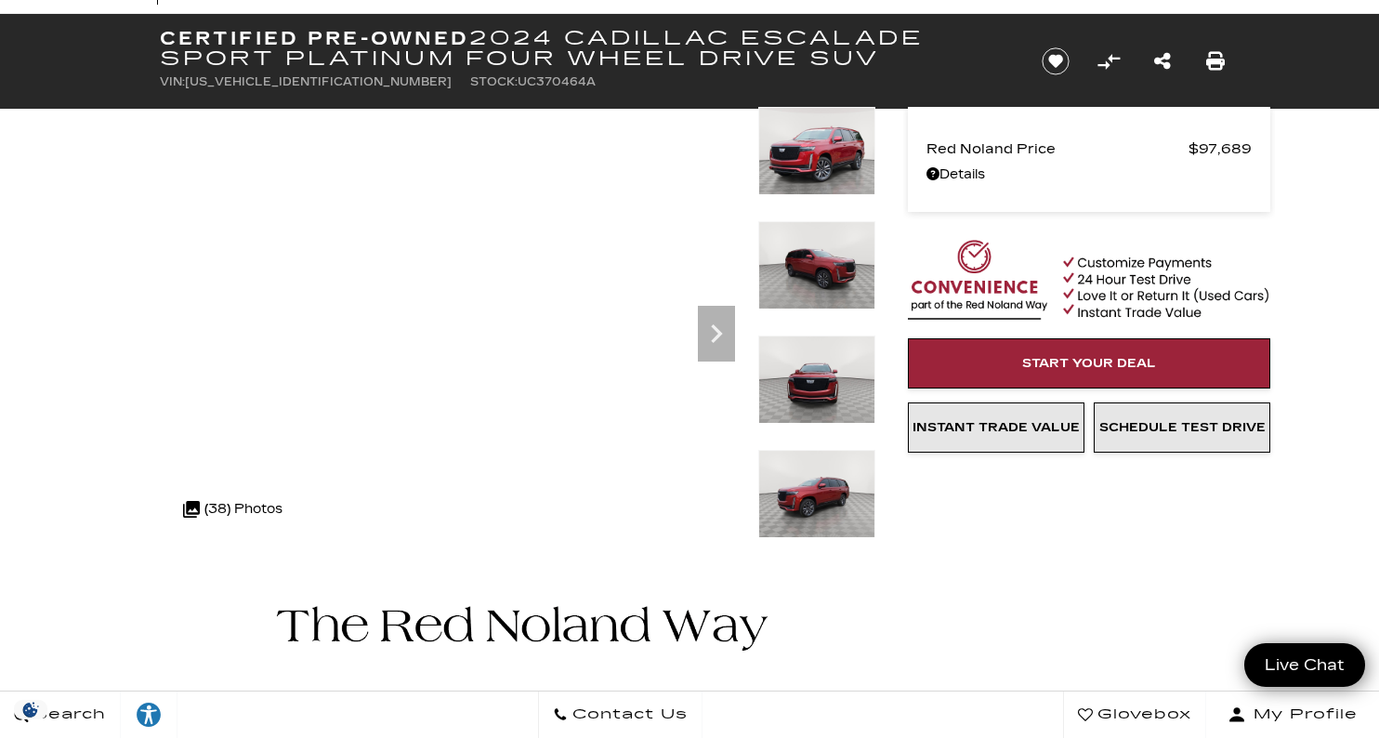
scroll to position [75, 0]
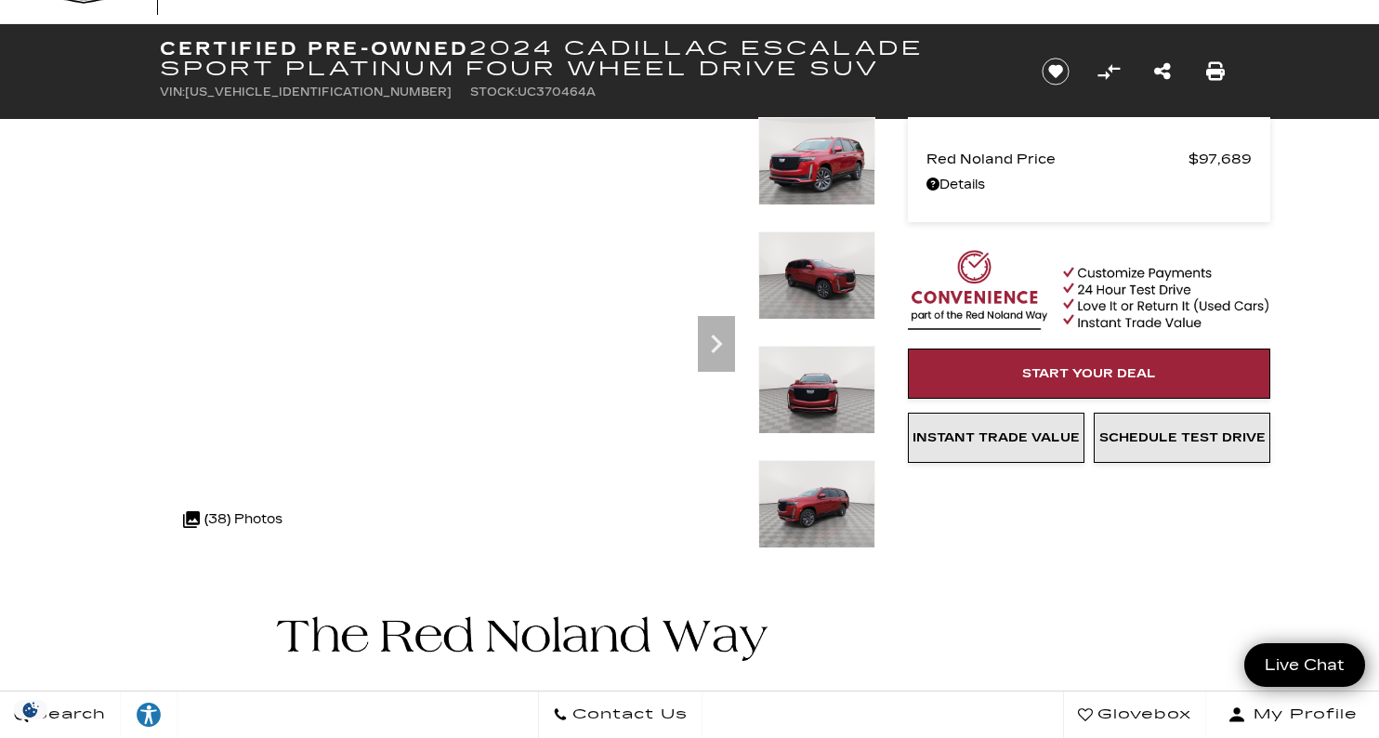
click at [808, 479] on img at bounding box center [816, 504] width 117 height 88
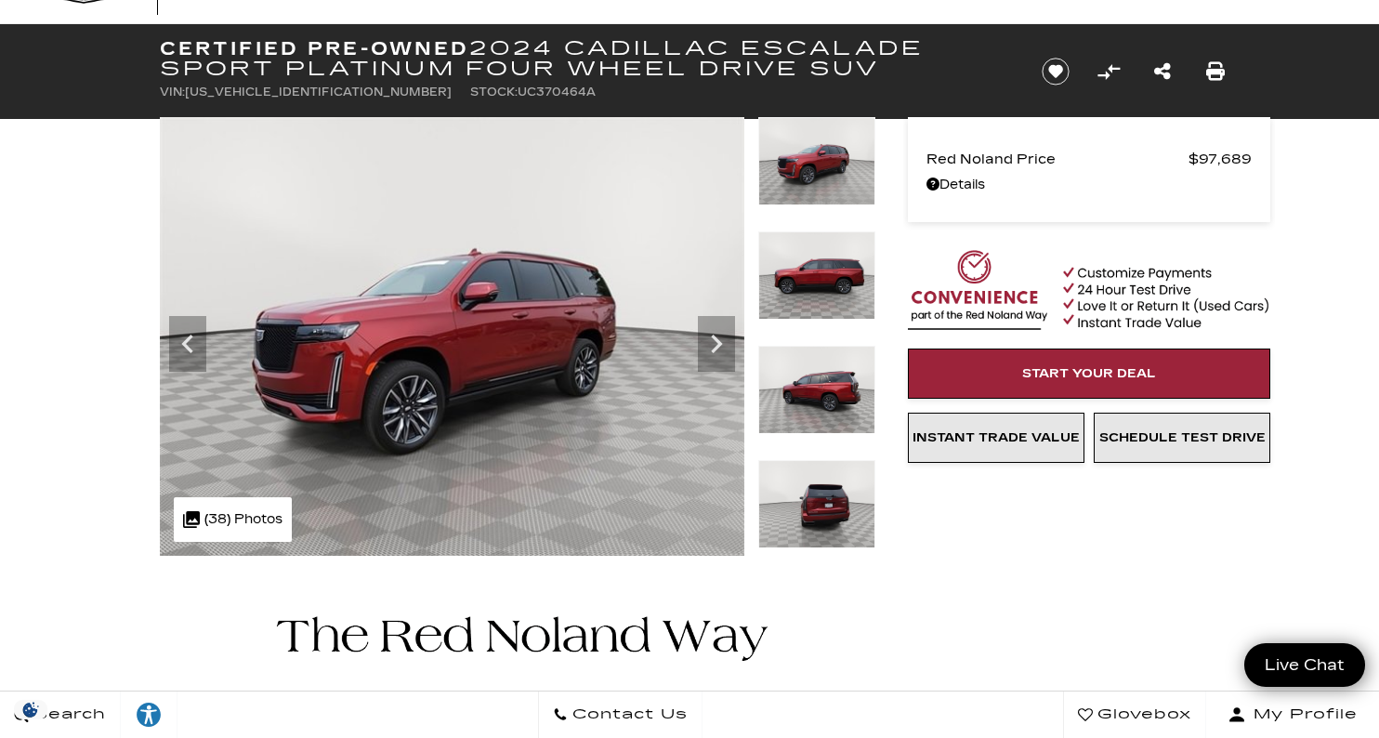
click at [808, 479] on img at bounding box center [816, 504] width 117 height 88
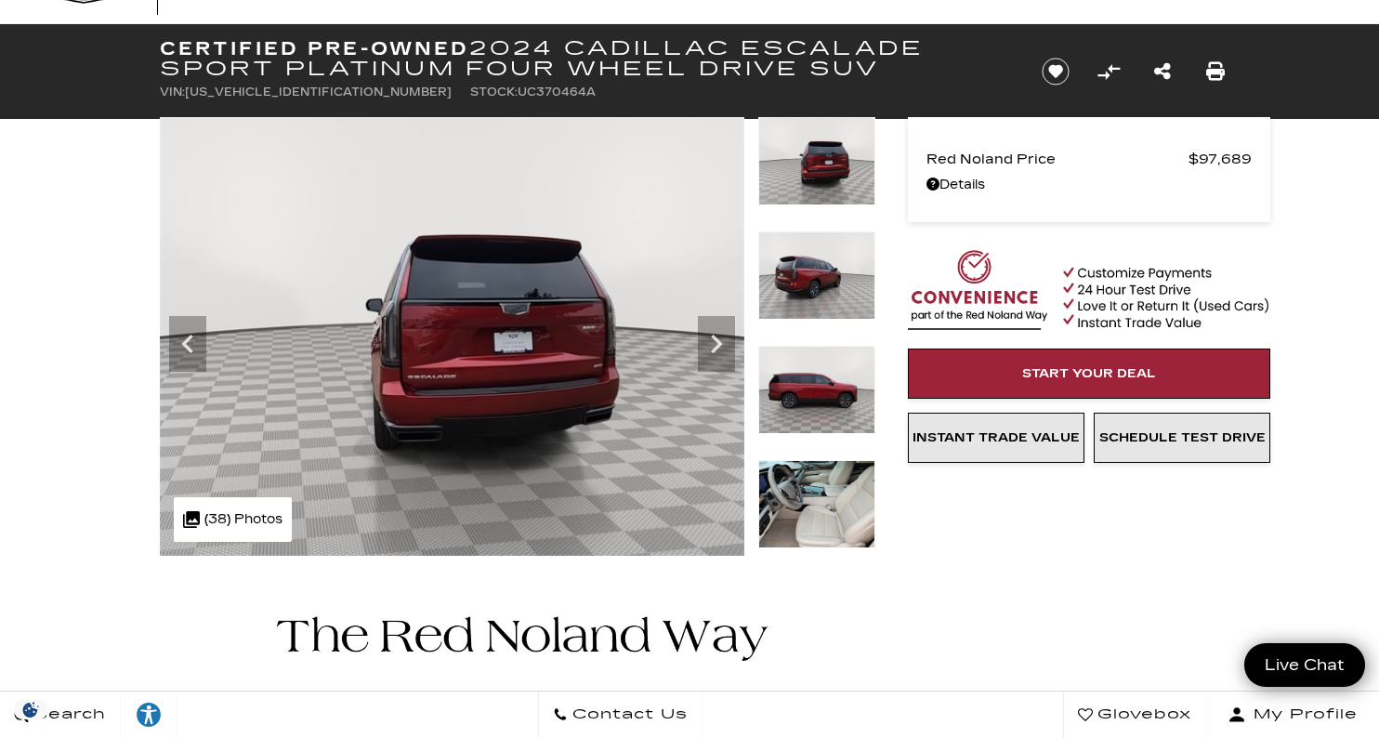
click at [824, 491] on img at bounding box center [816, 504] width 117 height 88
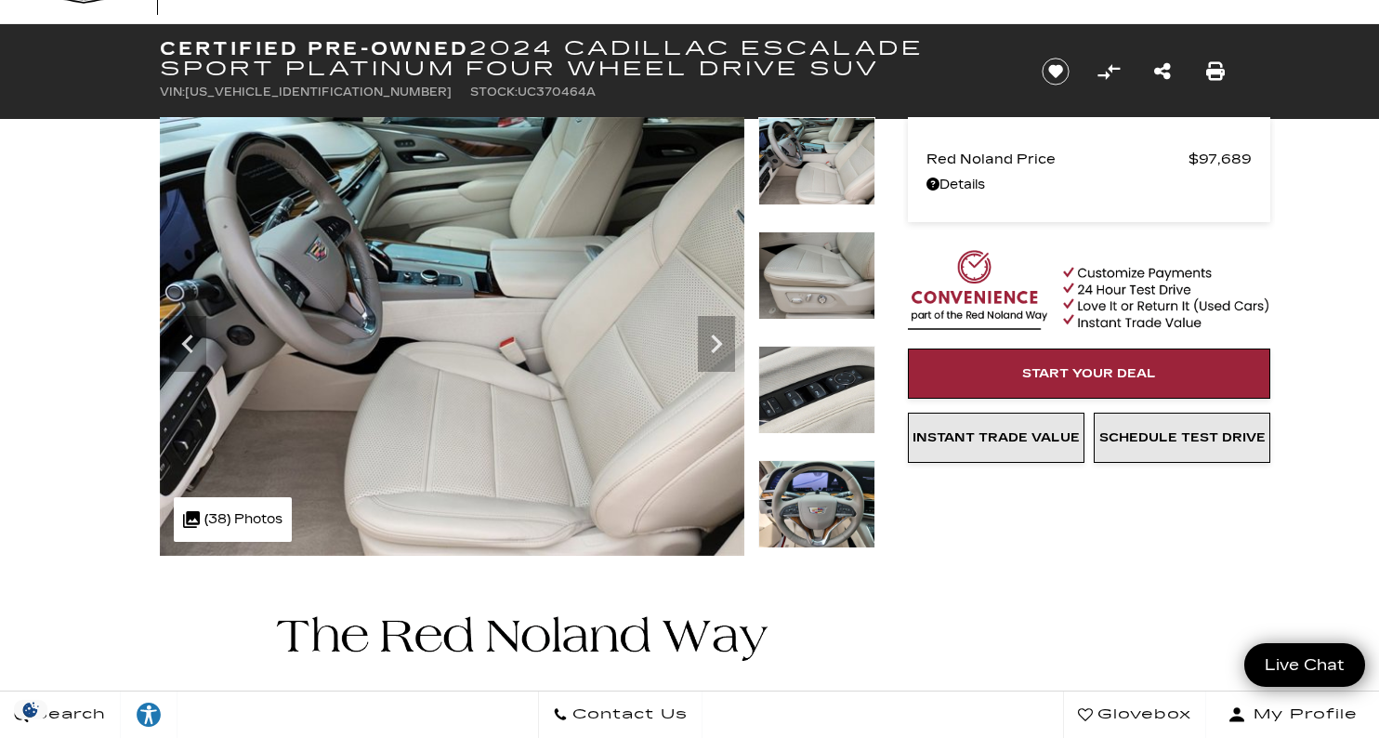
click at [817, 269] on img at bounding box center [816, 275] width 117 height 88
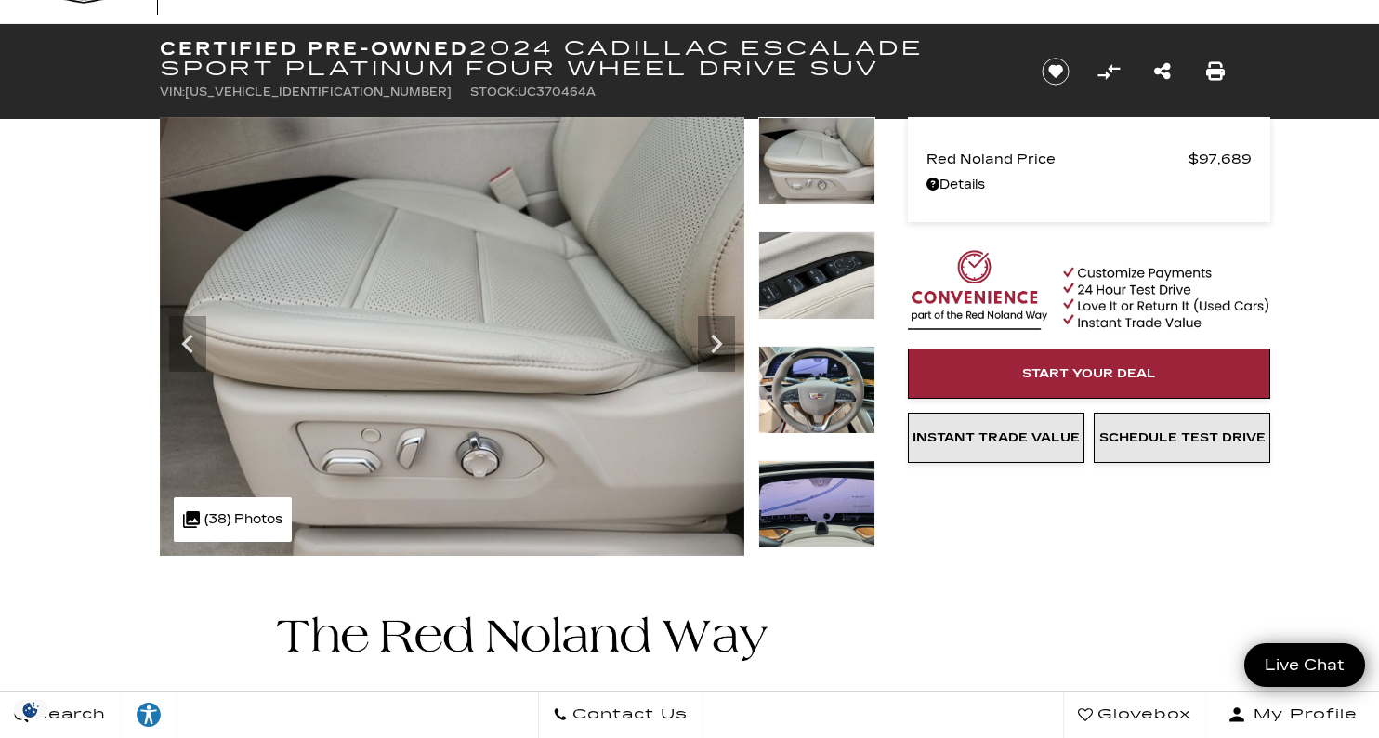
click at [823, 330] on div at bounding box center [816, 288] width 117 height 114
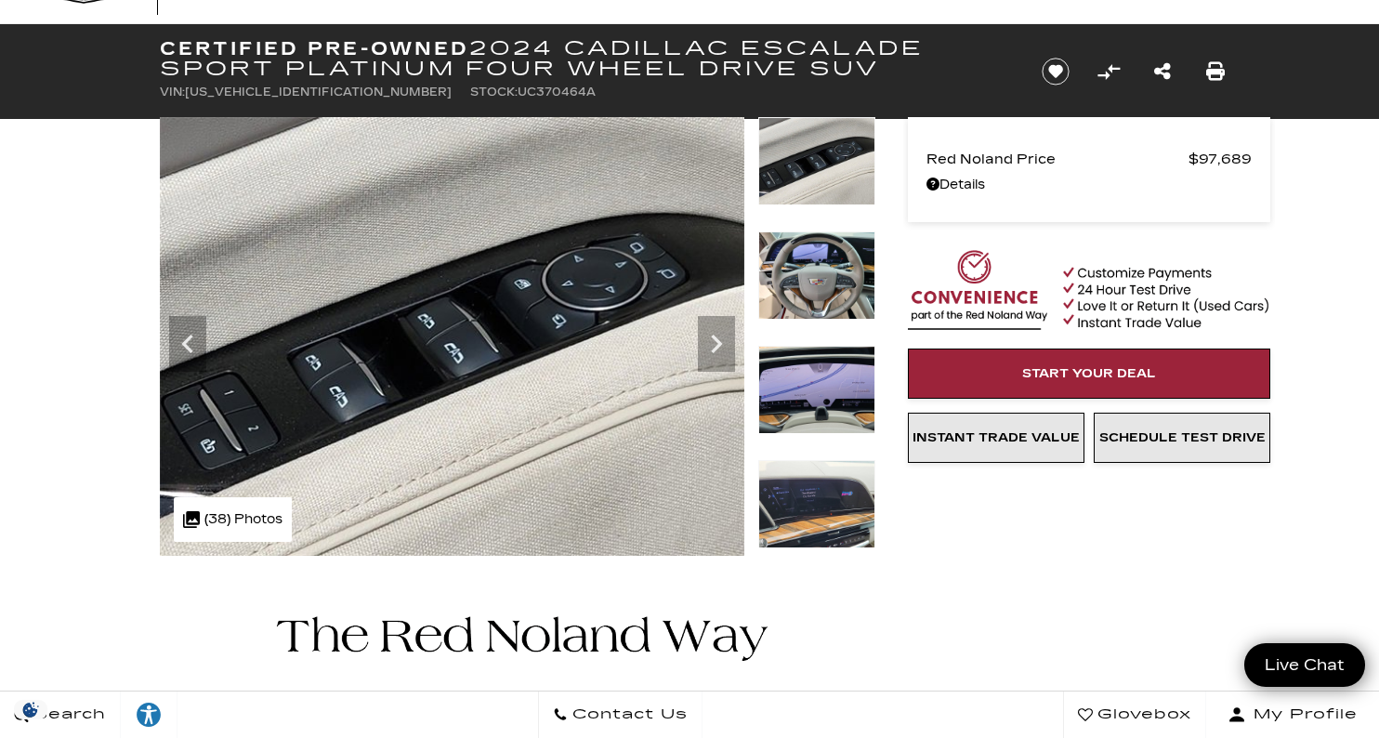
click at [836, 285] on img at bounding box center [816, 275] width 117 height 88
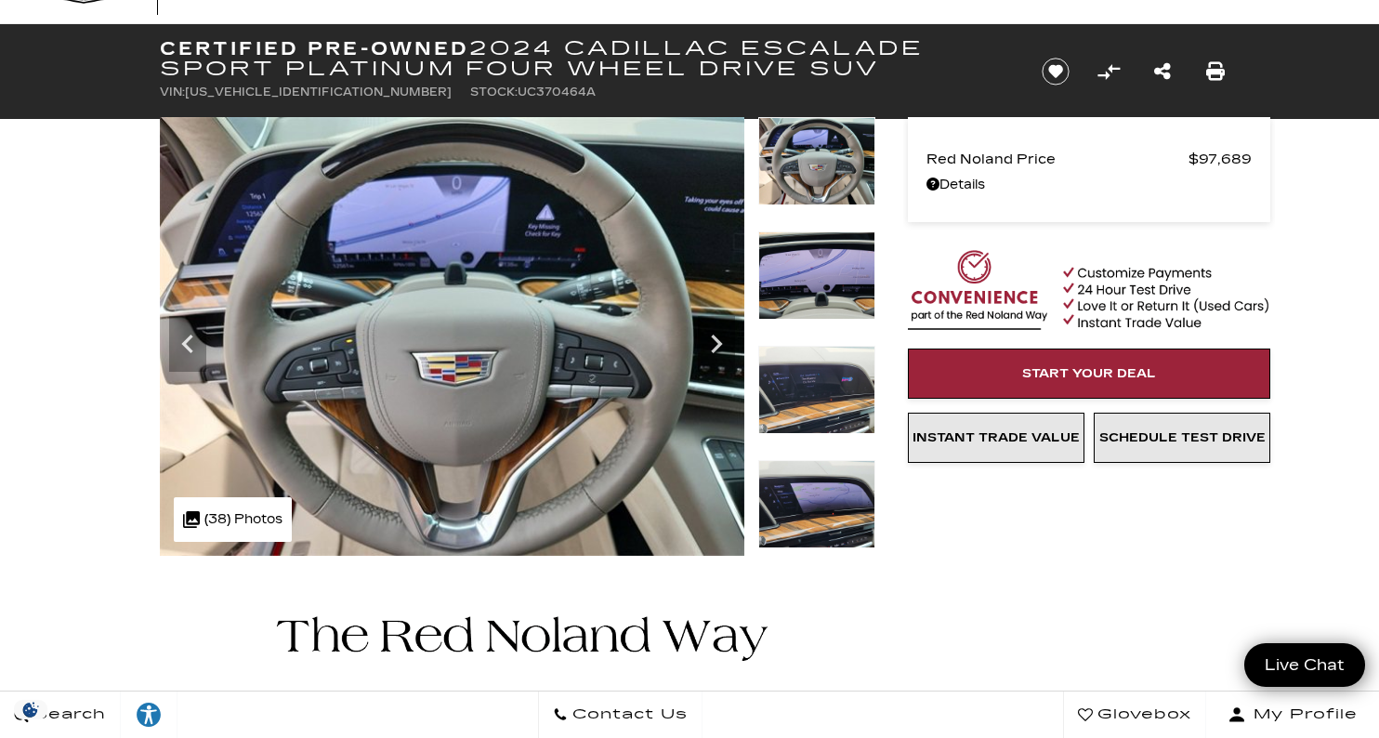
click at [834, 369] on img at bounding box center [816, 390] width 117 height 88
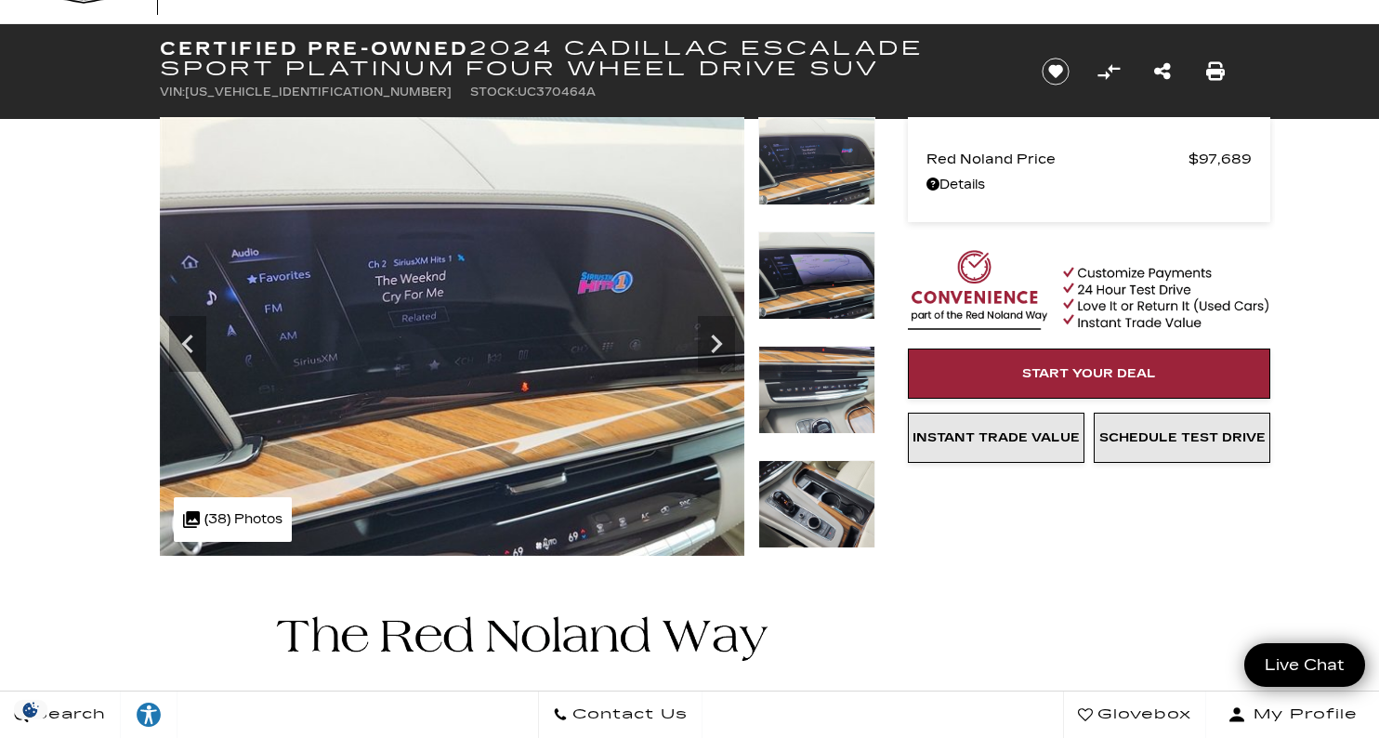
click at [842, 423] on img at bounding box center [816, 390] width 117 height 88
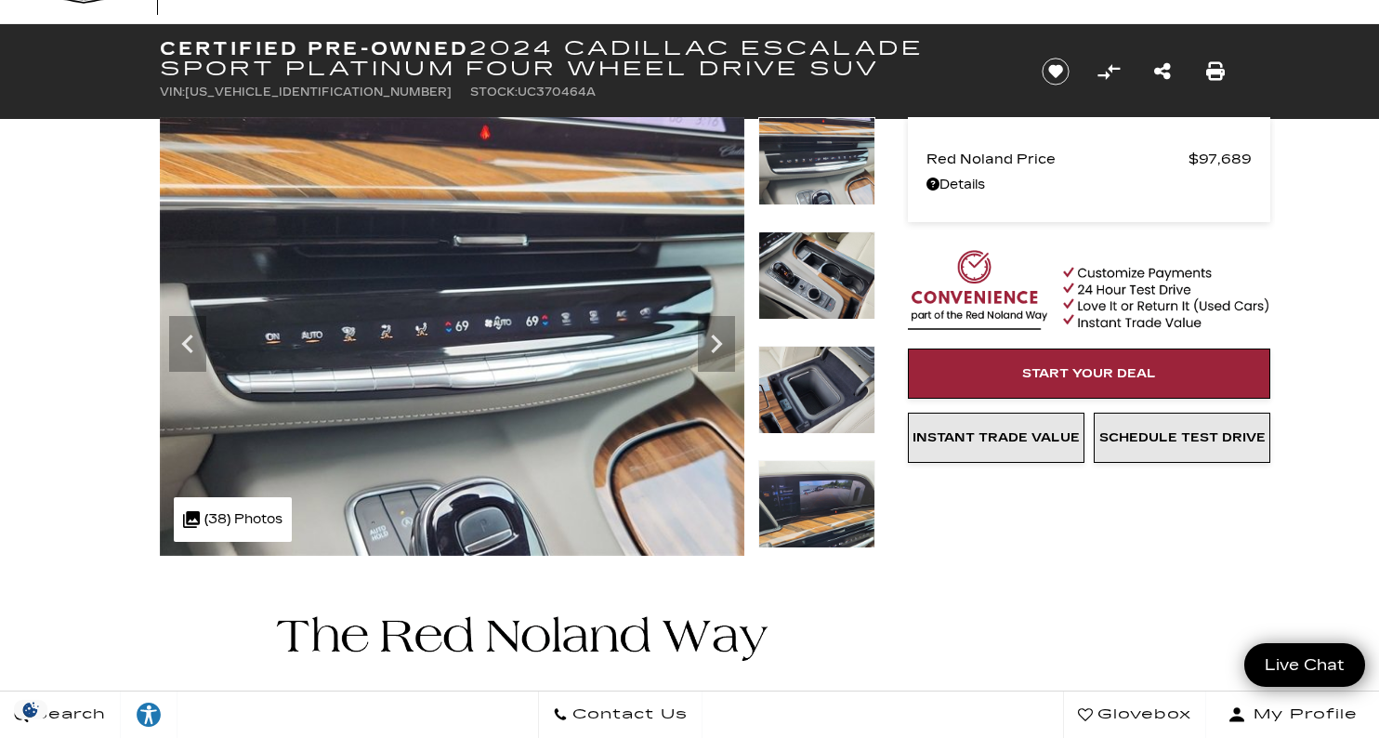
scroll to position [103, 0]
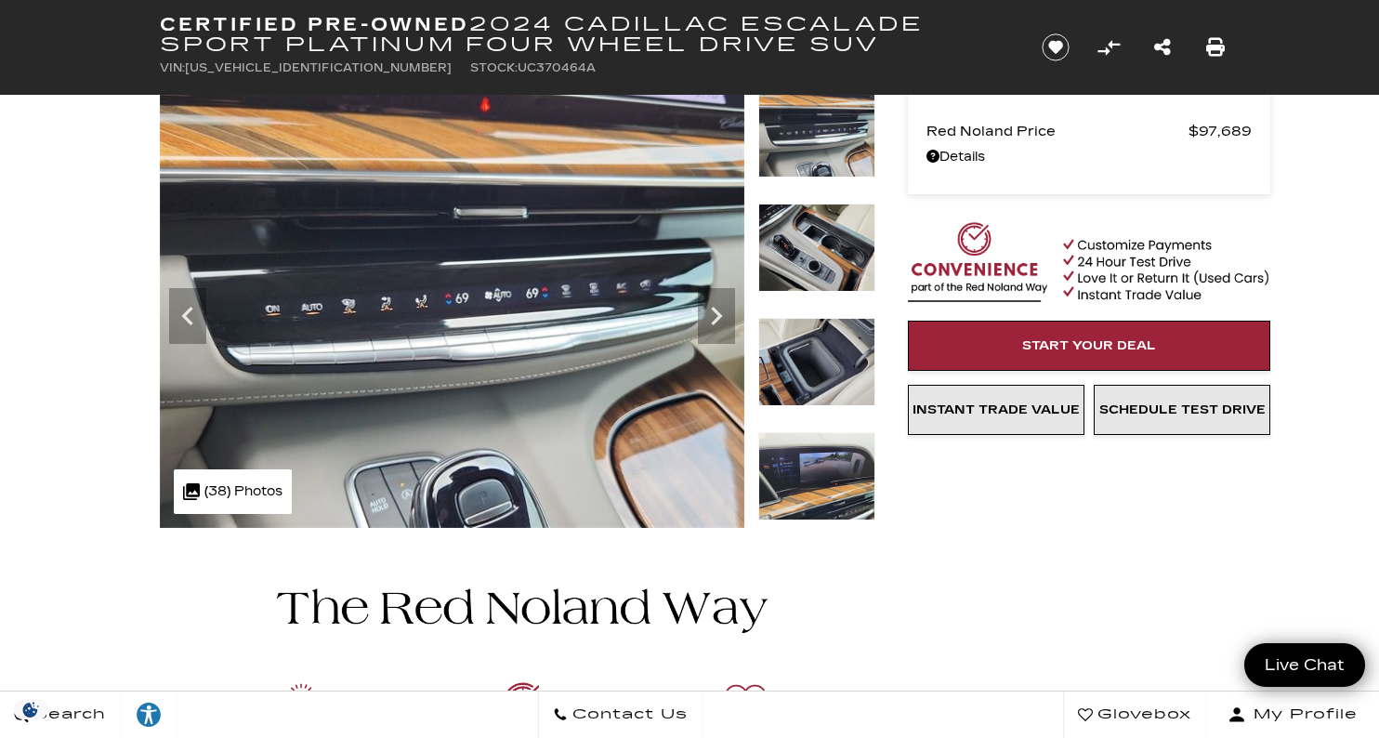
click at [813, 328] on img at bounding box center [816, 362] width 117 height 88
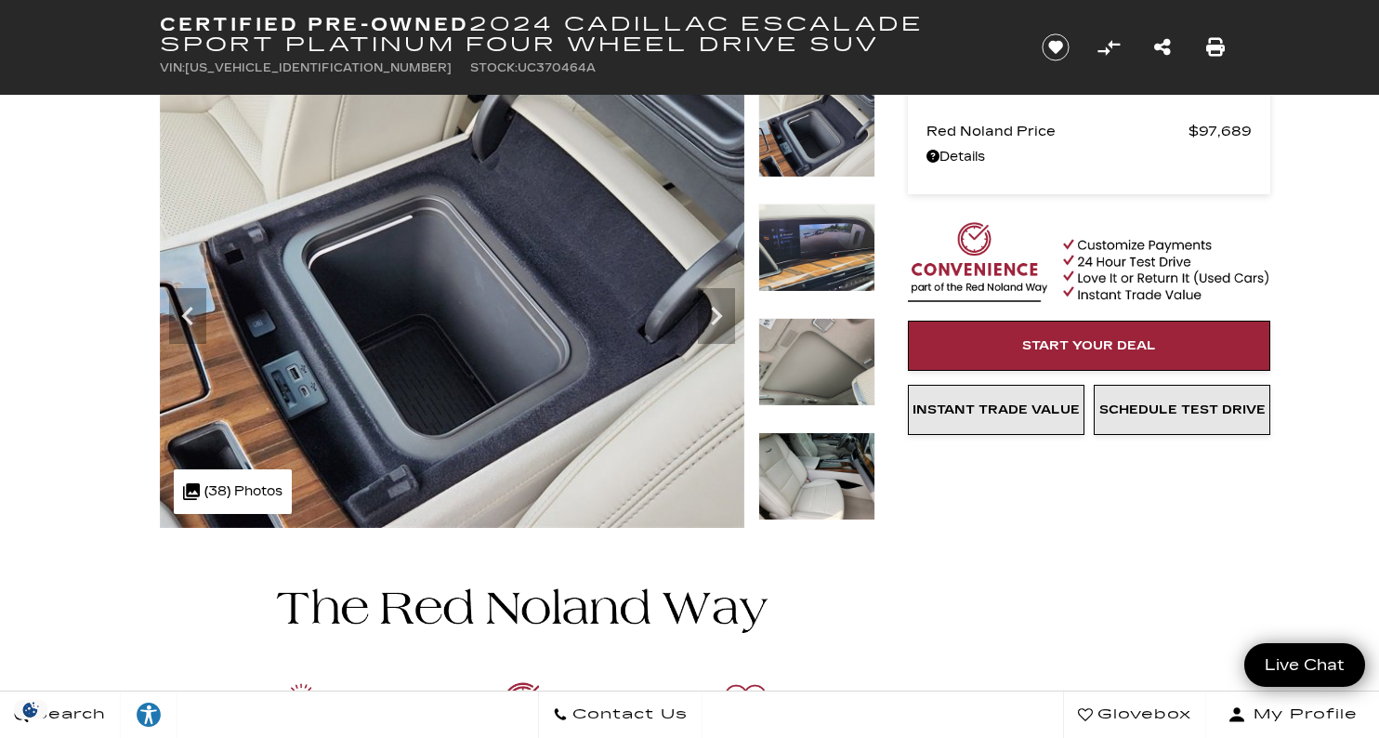
click at [818, 273] on img at bounding box center [816, 247] width 117 height 88
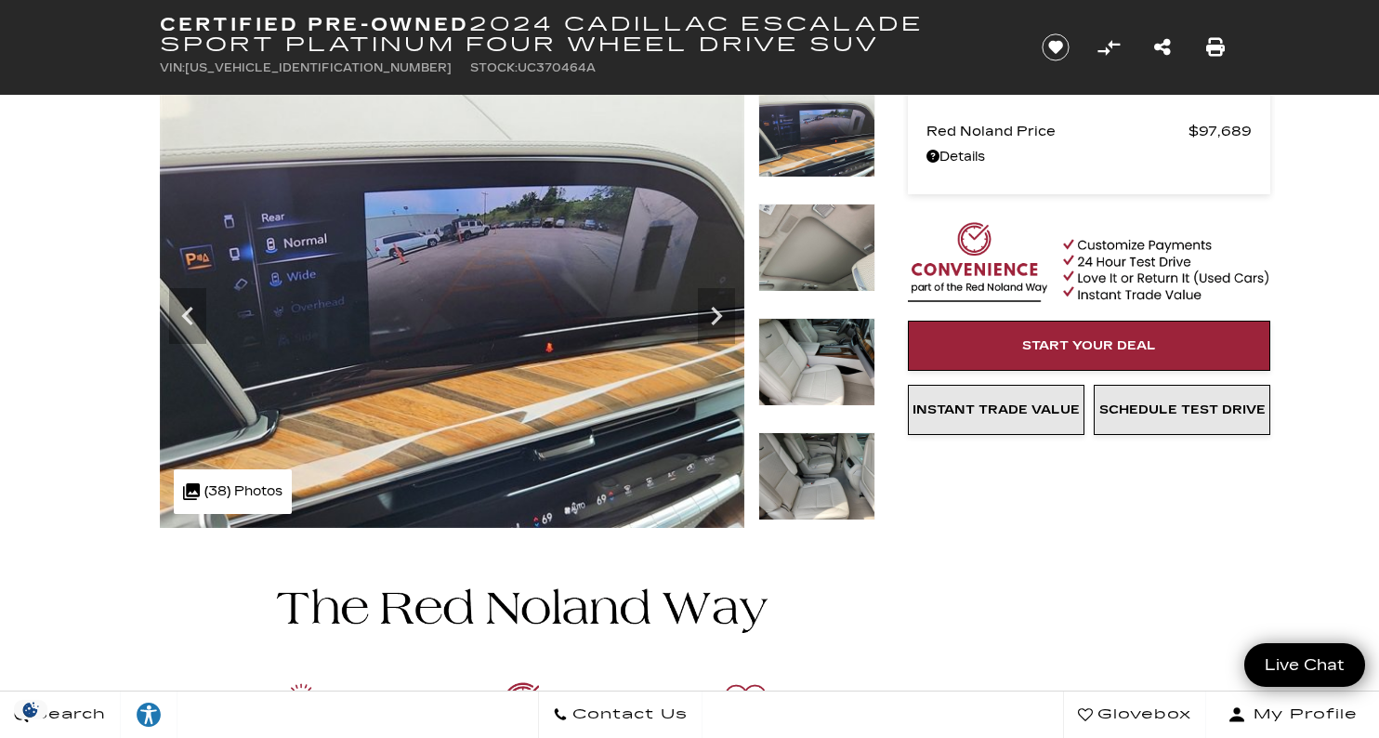
click at [833, 356] on img at bounding box center [816, 362] width 117 height 88
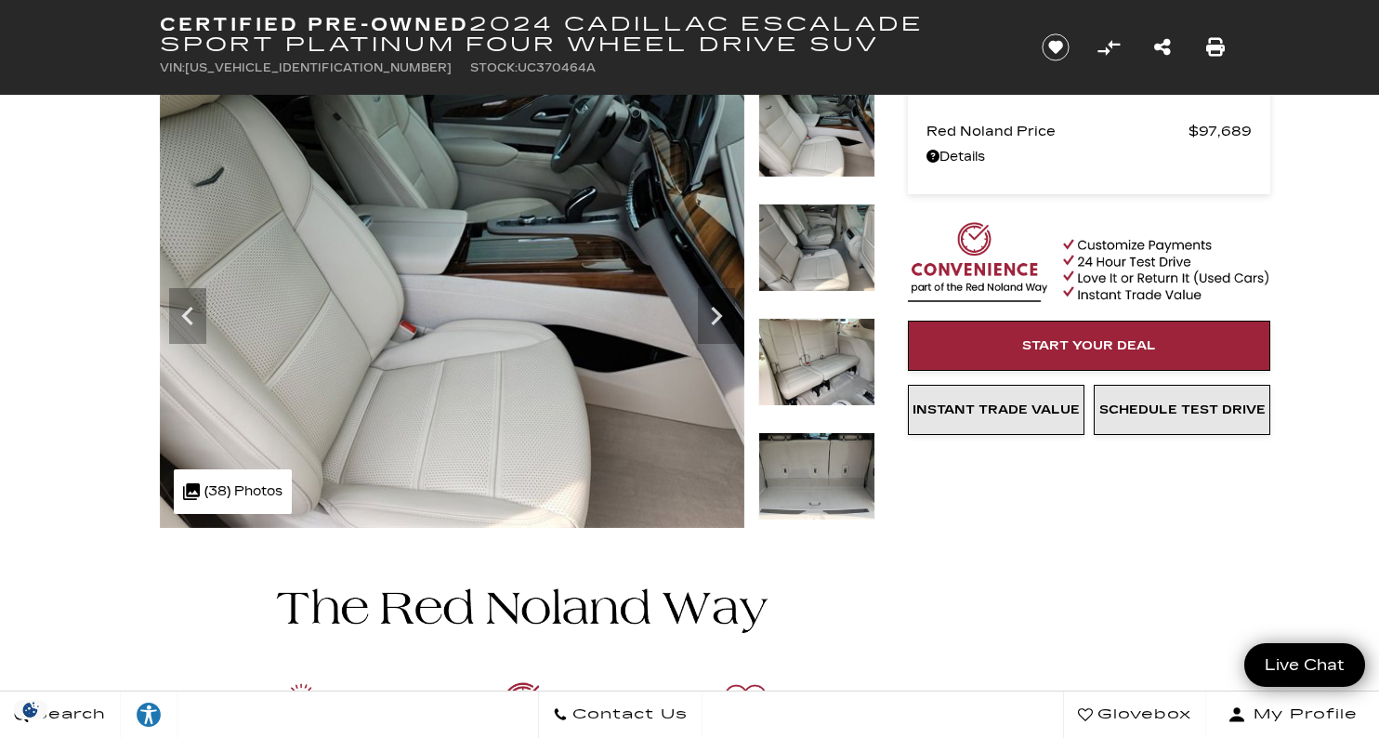
click at [844, 453] on img at bounding box center [816, 476] width 117 height 88
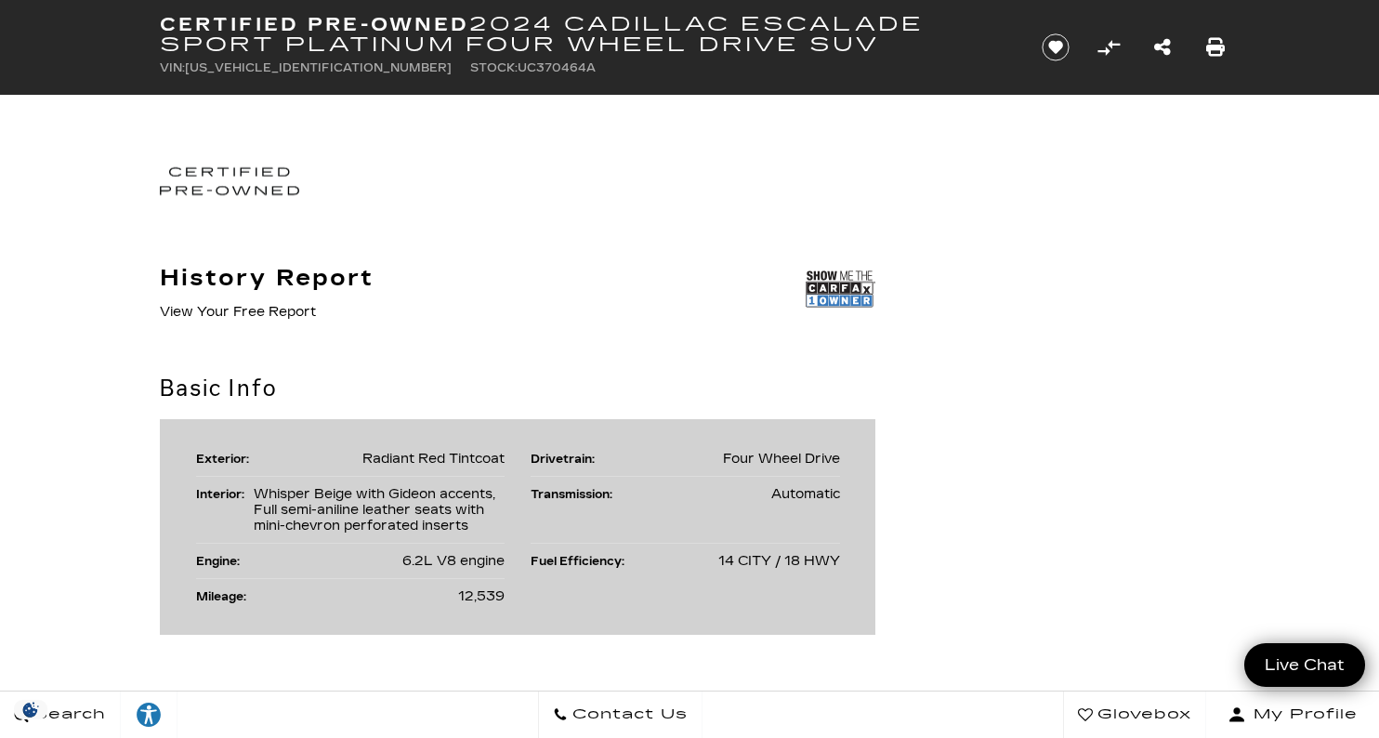
scroll to position [982, 0]
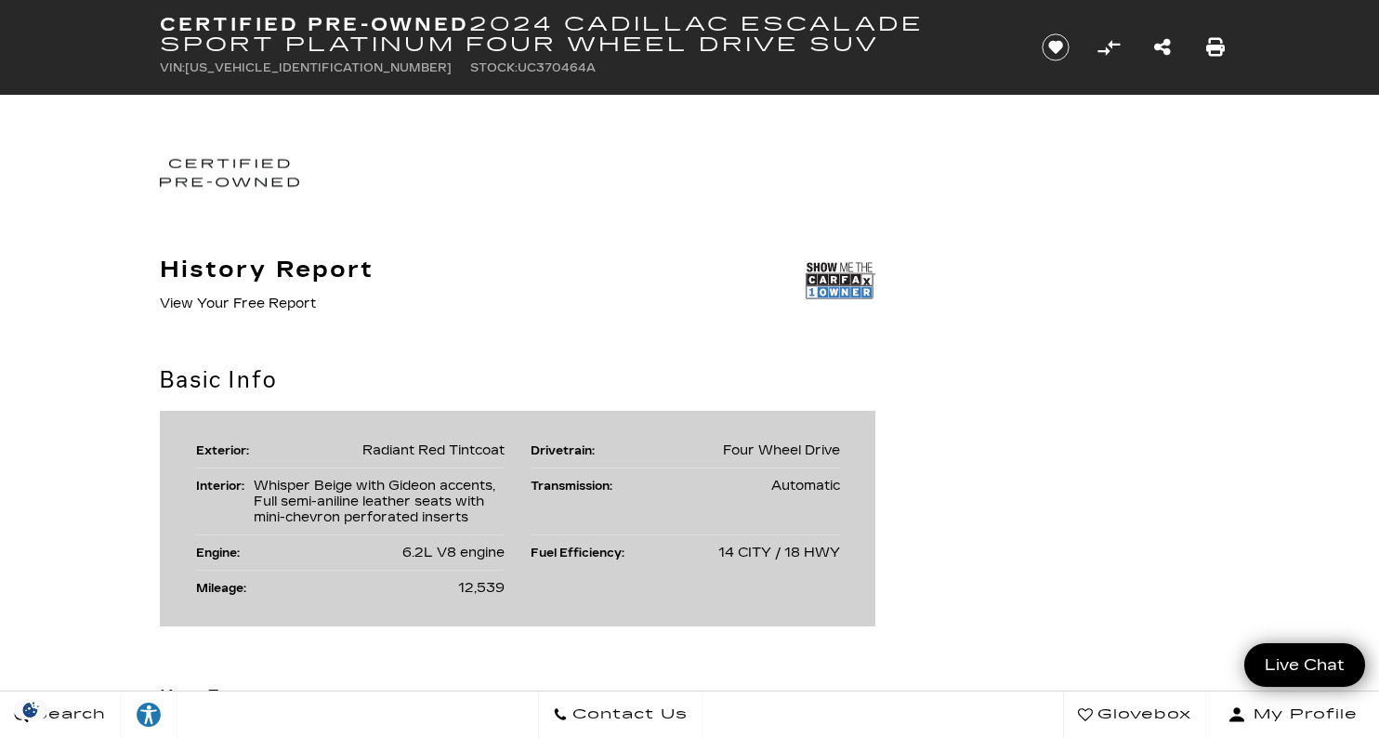
click at [855, 277] on img at bounding box center [841, 280] width 70 height 46
